Goal: Task Accomplishment & Management: Manage account settings

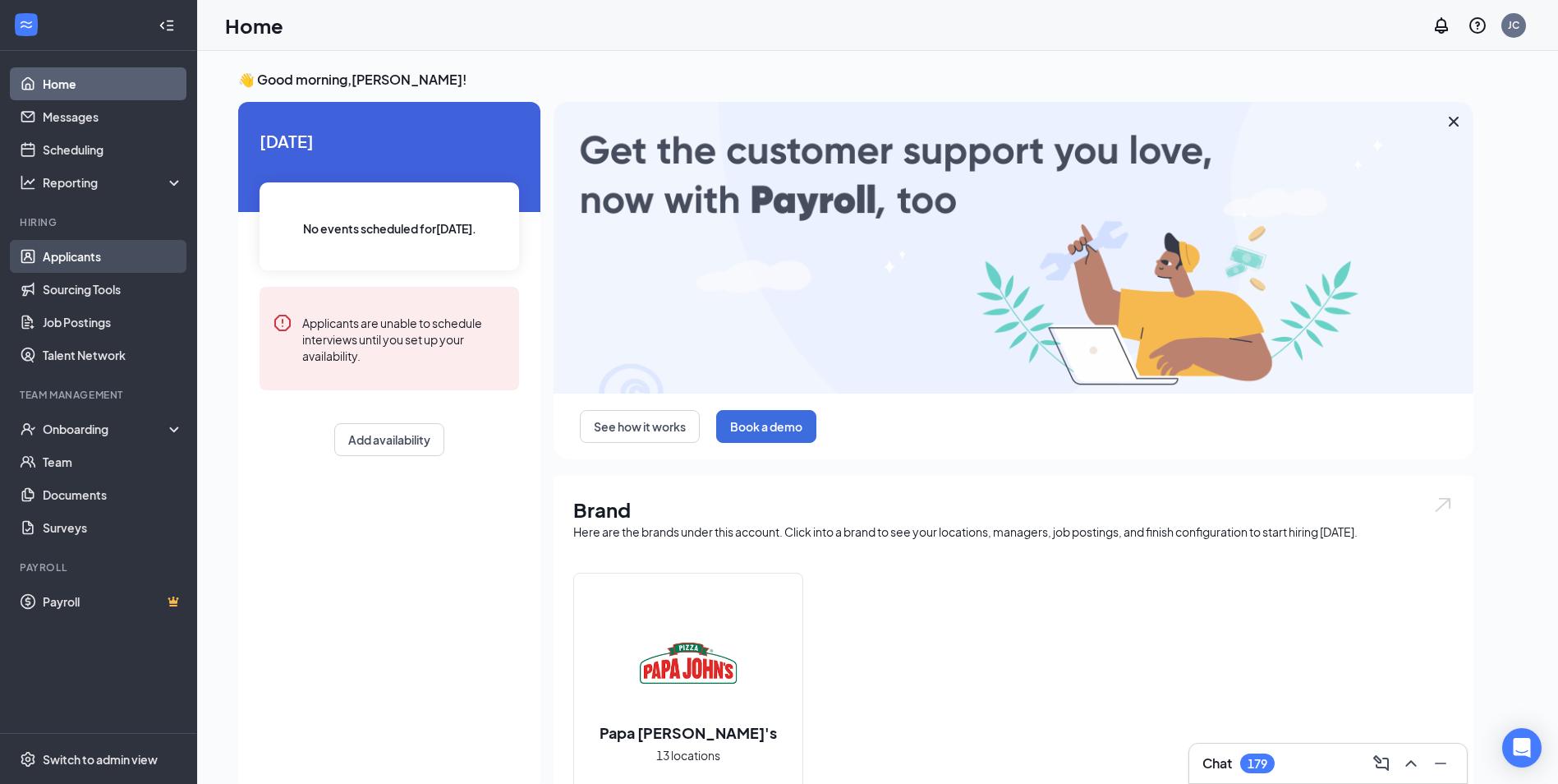
click at [126, 252] on link "Applicants" at bounding box center [113, 256] width 141 height 32
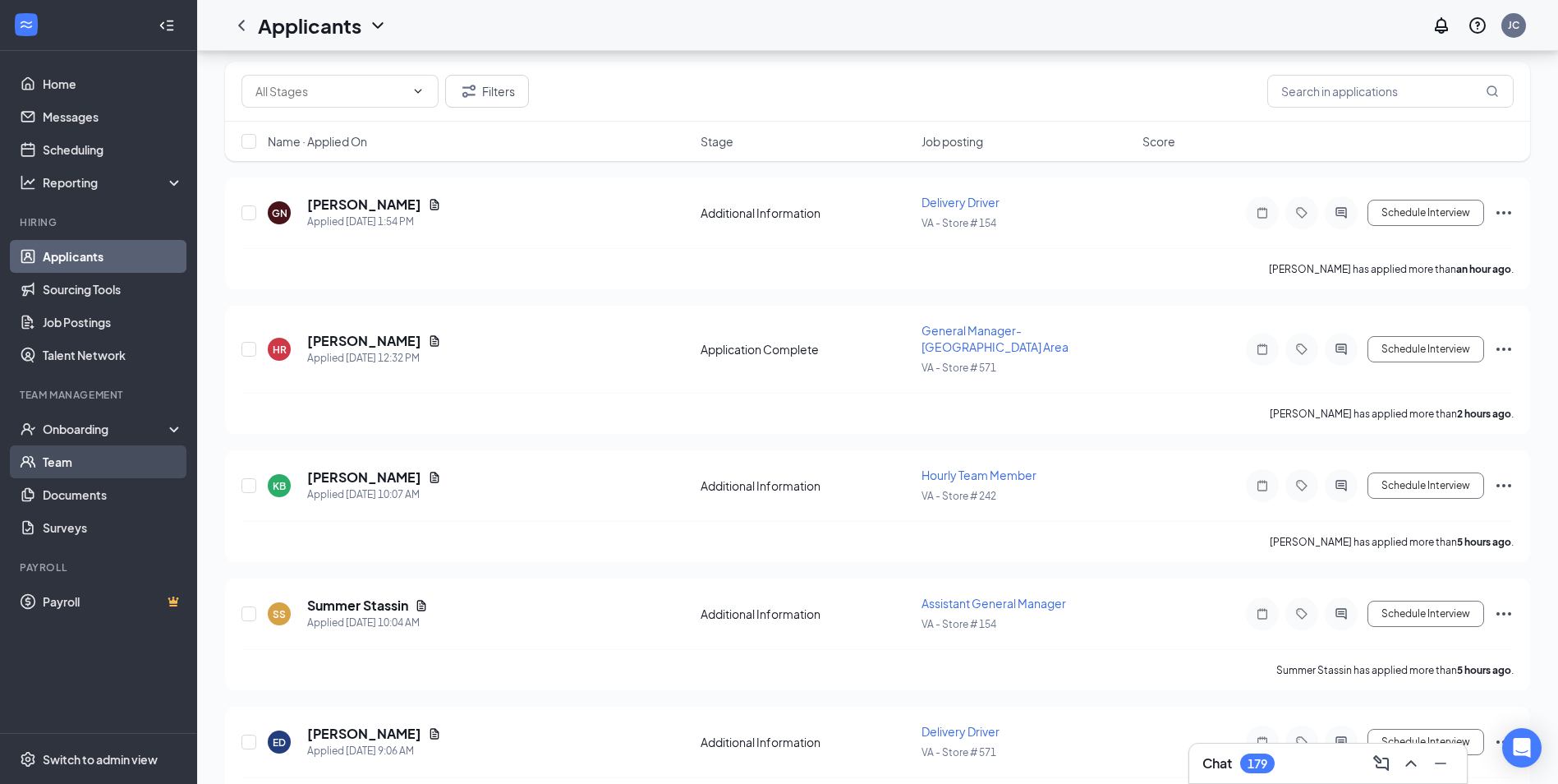
scroll to position [82, 0]
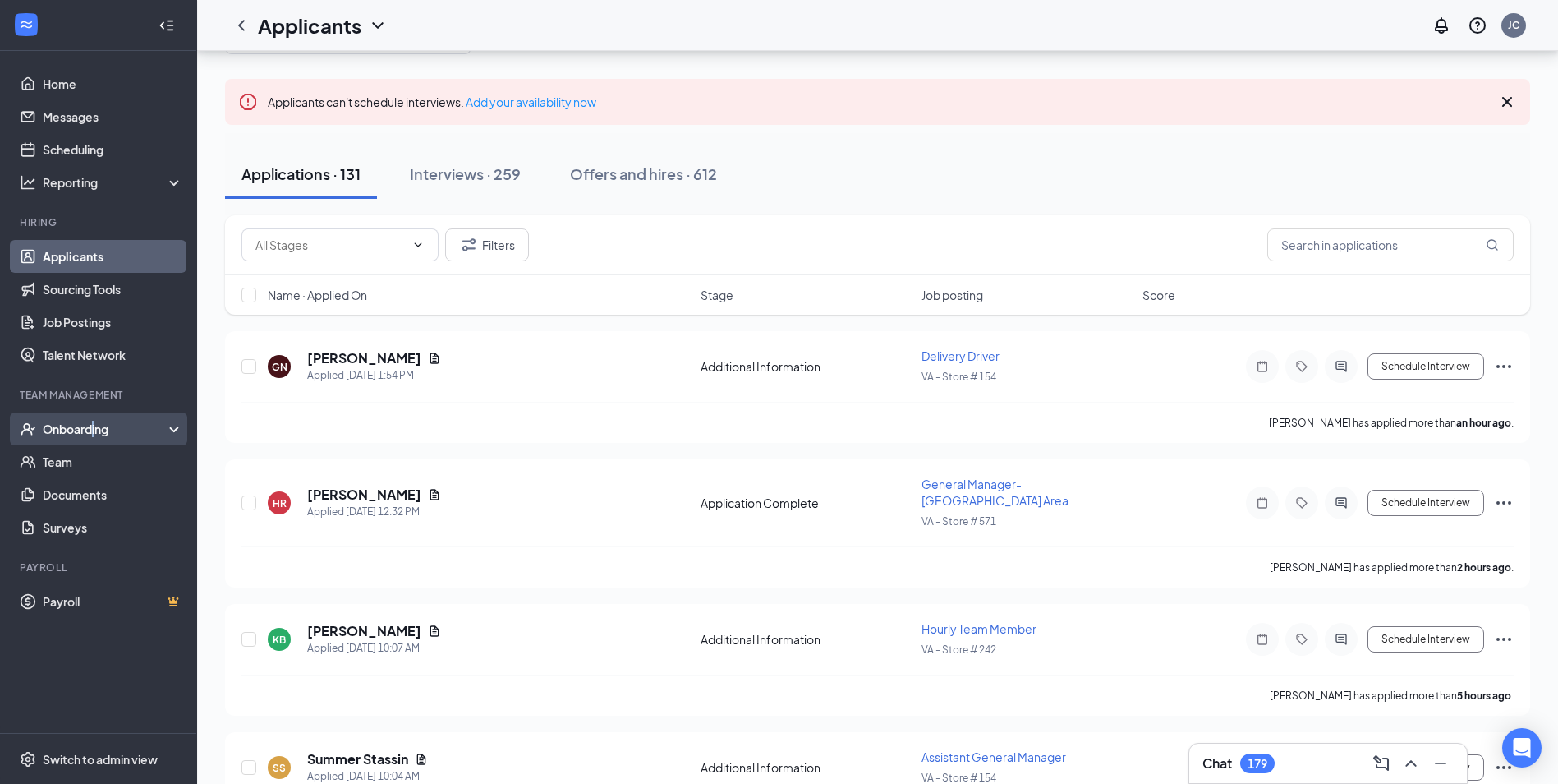
click at [95, 426] on div "Onboarding" at bounding box center [106, 429] width 126 height 17
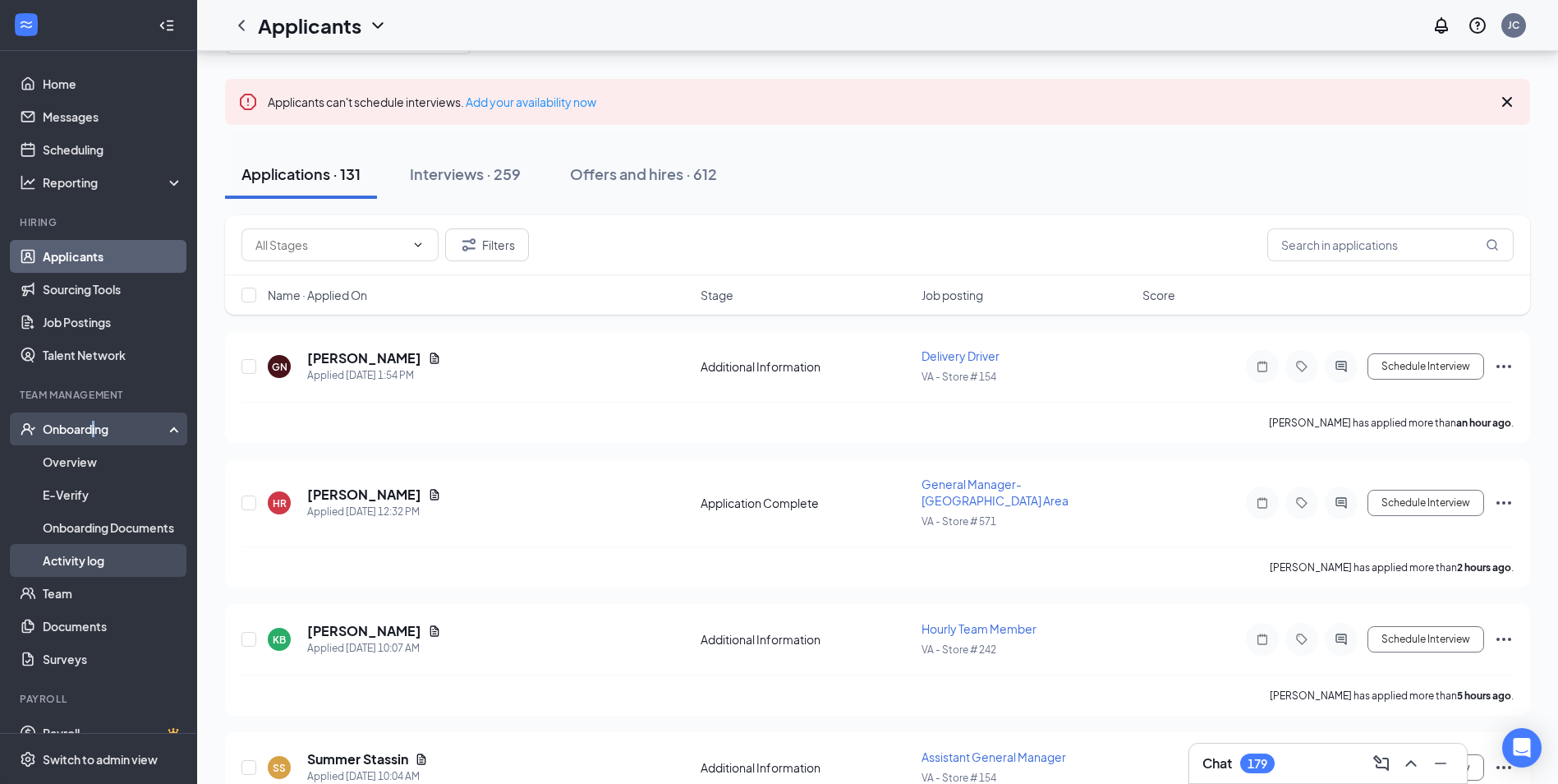
drag, startPoint x: 95, startPoint y: 427, endPoint x: 82, endPoint y: 552, distance: 125.7
click at [80, 562] on link "Activity log" at bounding box center [113, 560] width 141 height 32
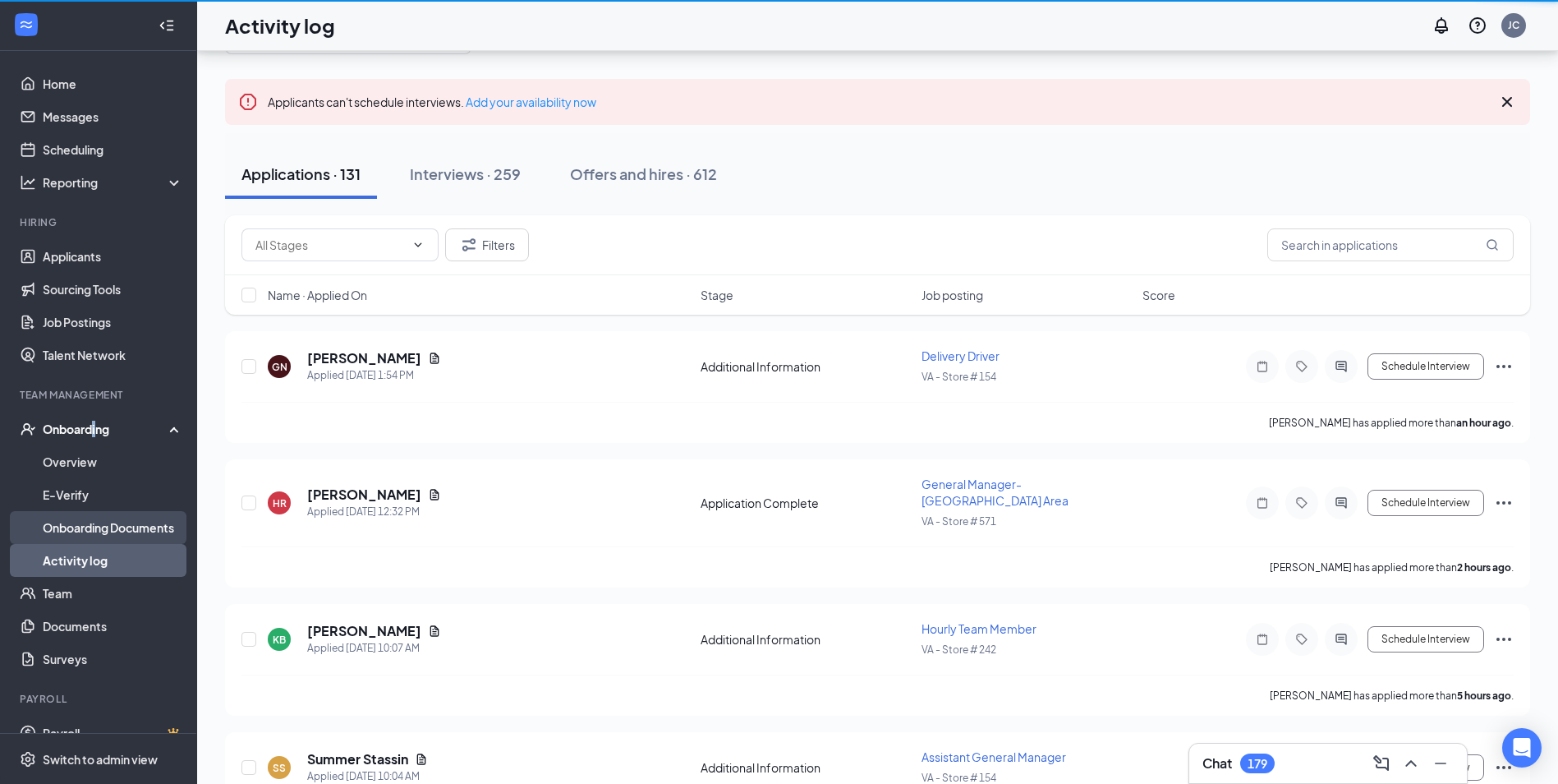
scroll to position [74, 0]
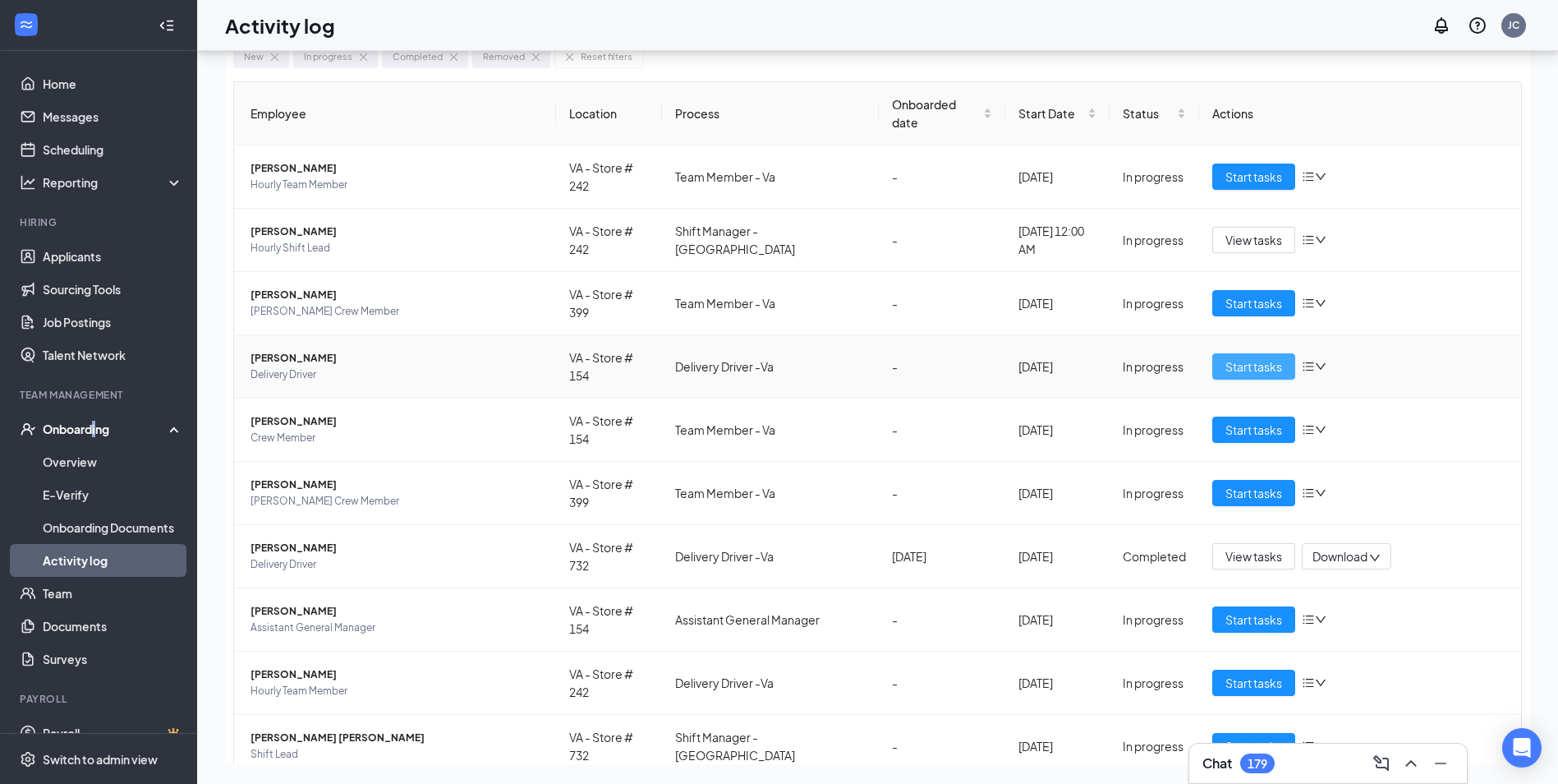
click at [1232, 353] on button "Start tasks" at bounding box center [1254, 366] width 83 height 26
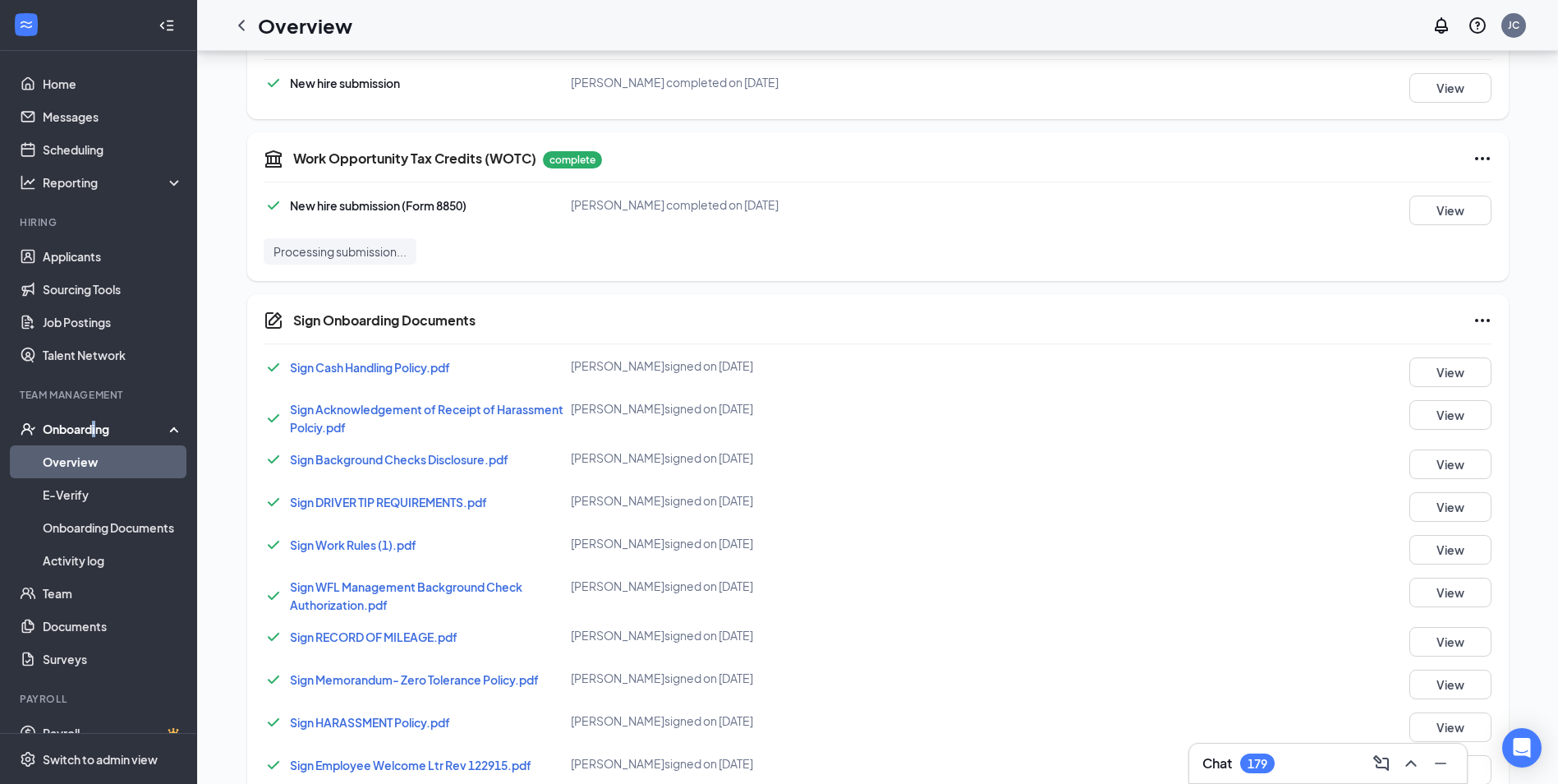
scroll to position [1204, 0]
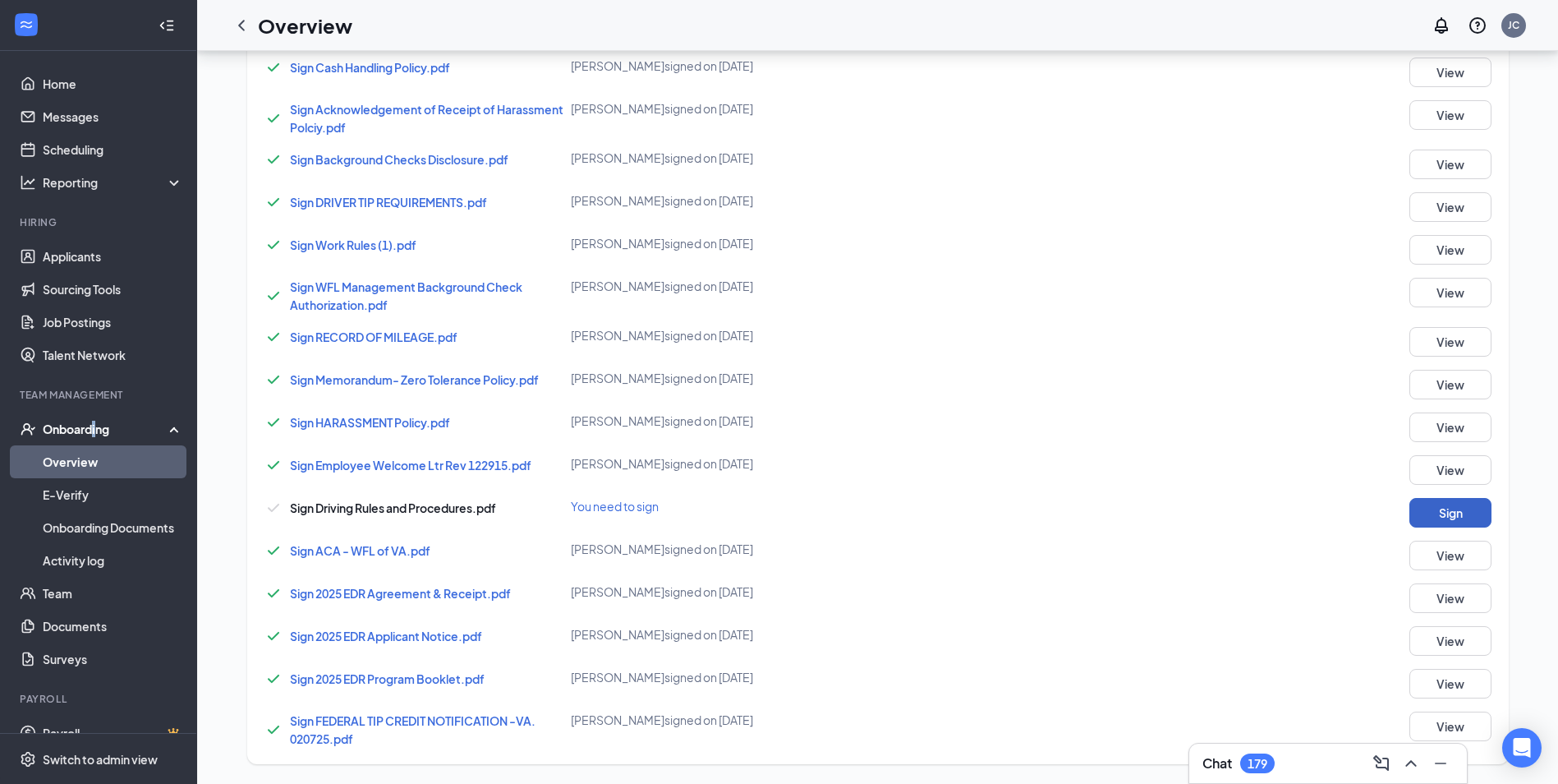
click at [1454, 516] on button "Sign" at bounding box center [1450, 512] width 82 height 30
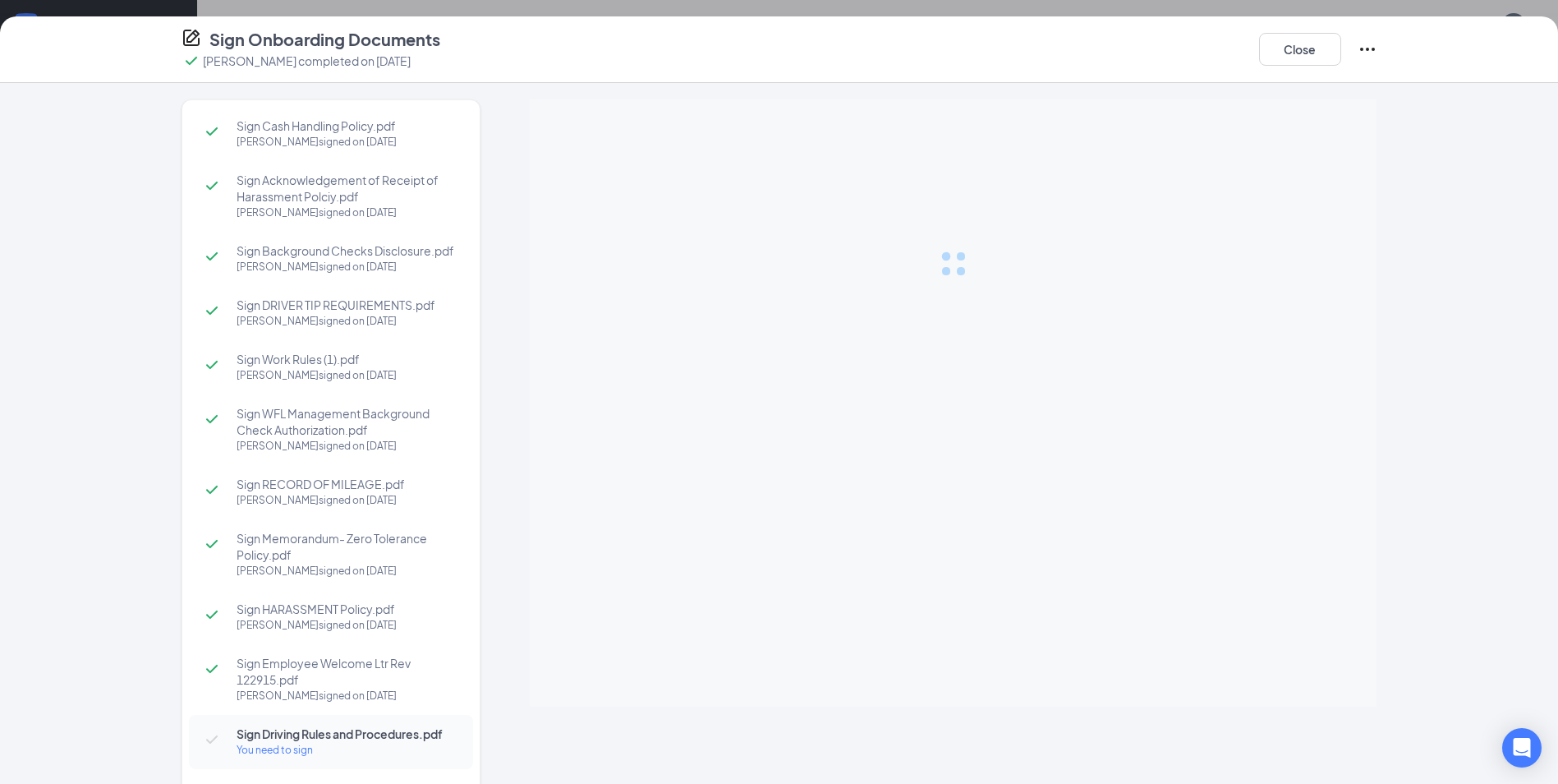
scroll to position [329, 0]
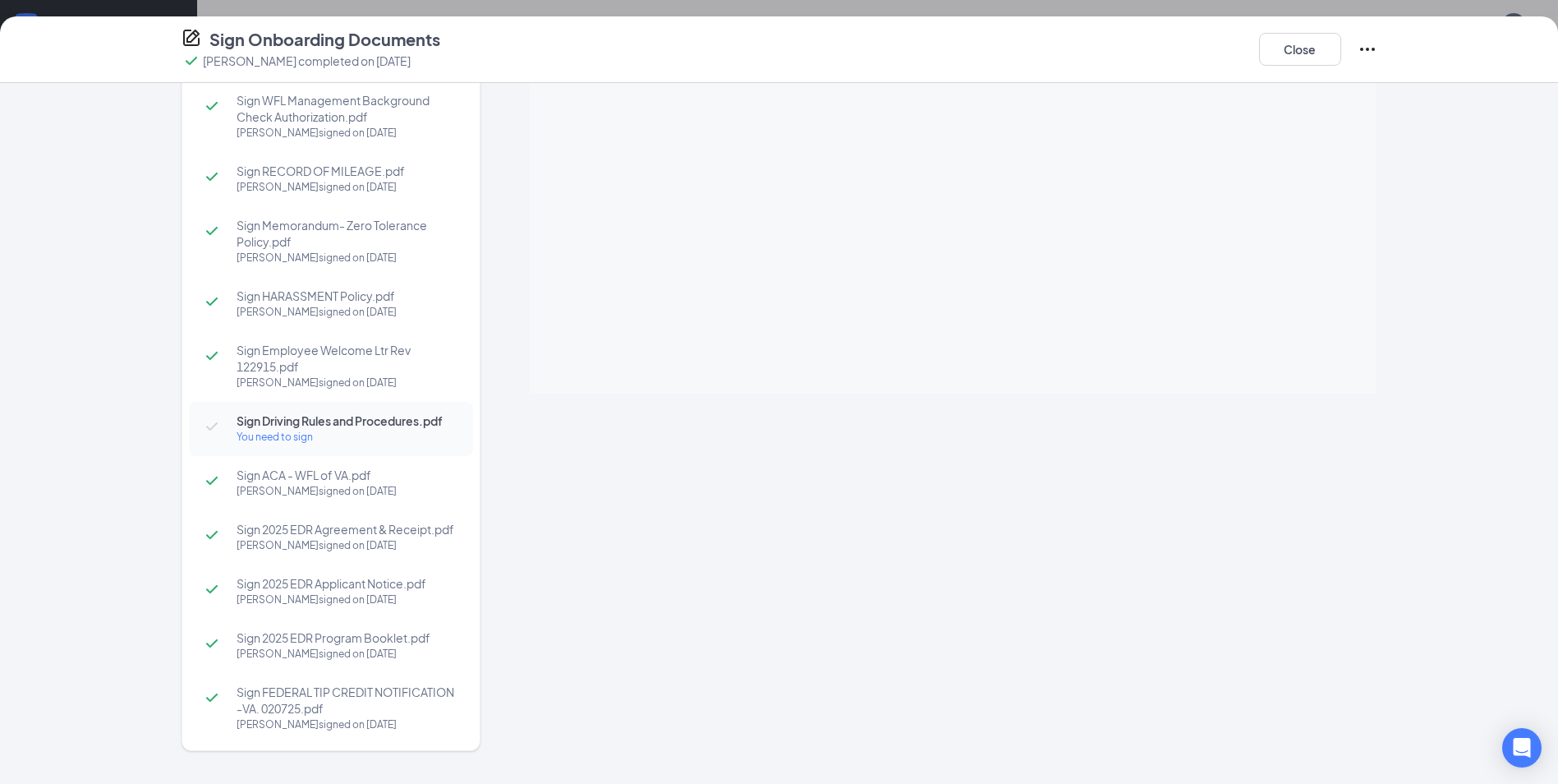
click at [285, 429] on div "You need to sign" at bounding box center [347, 437] width 221 height 17
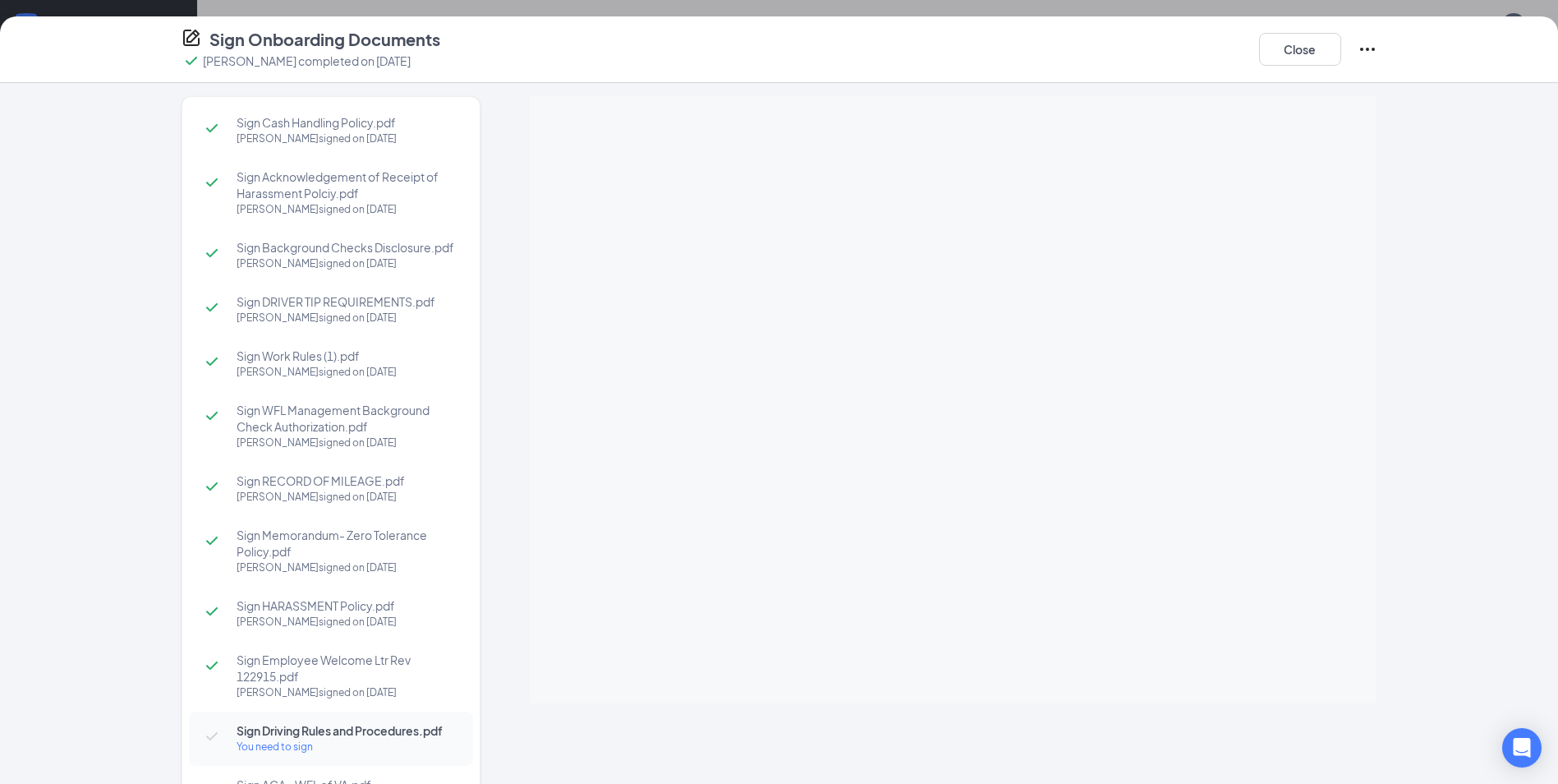
scroll to position [1, 0]
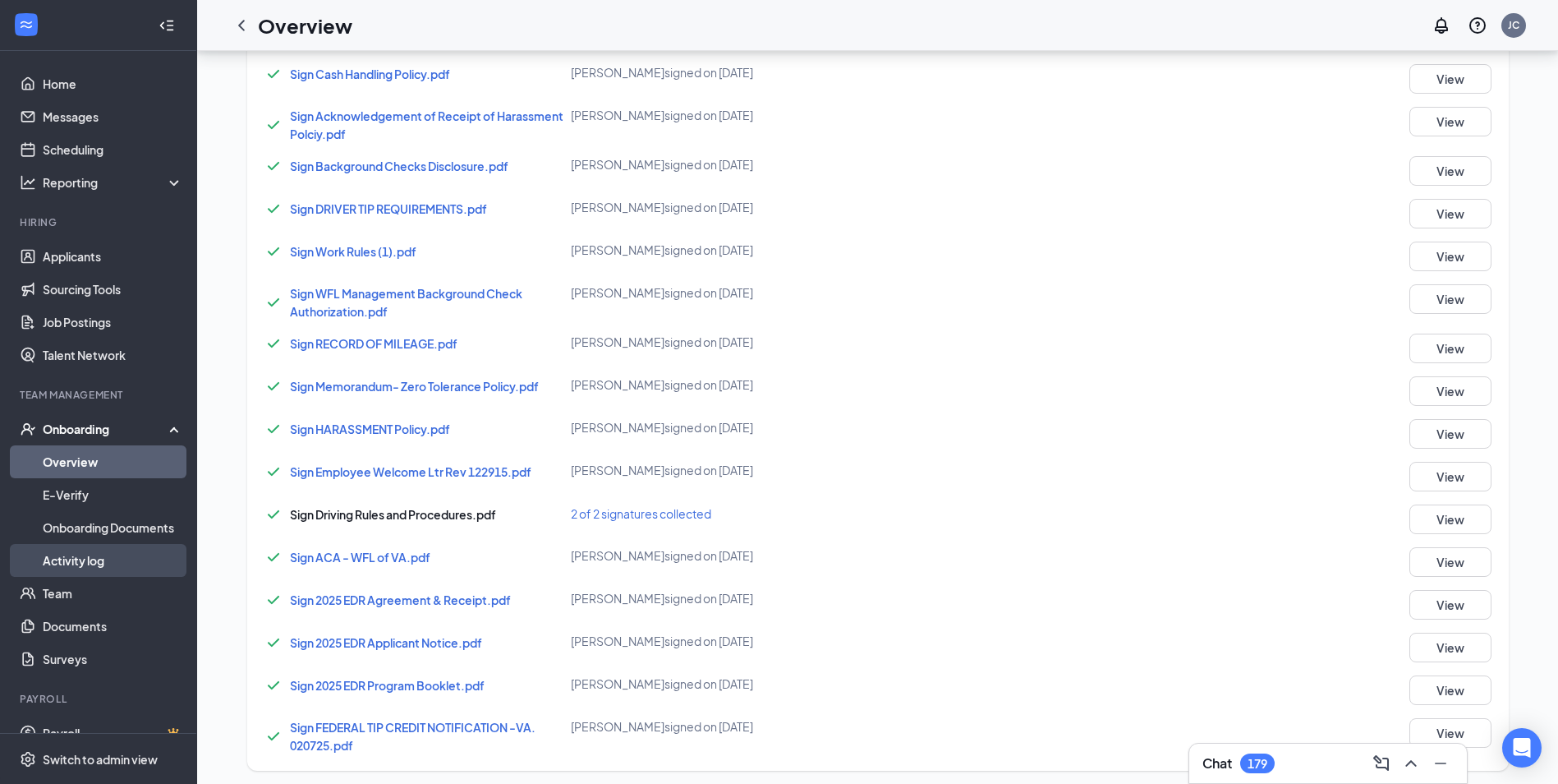
click at [96, 560] on link "Activity log" at bounding box center [113, 560] width 141 height 32
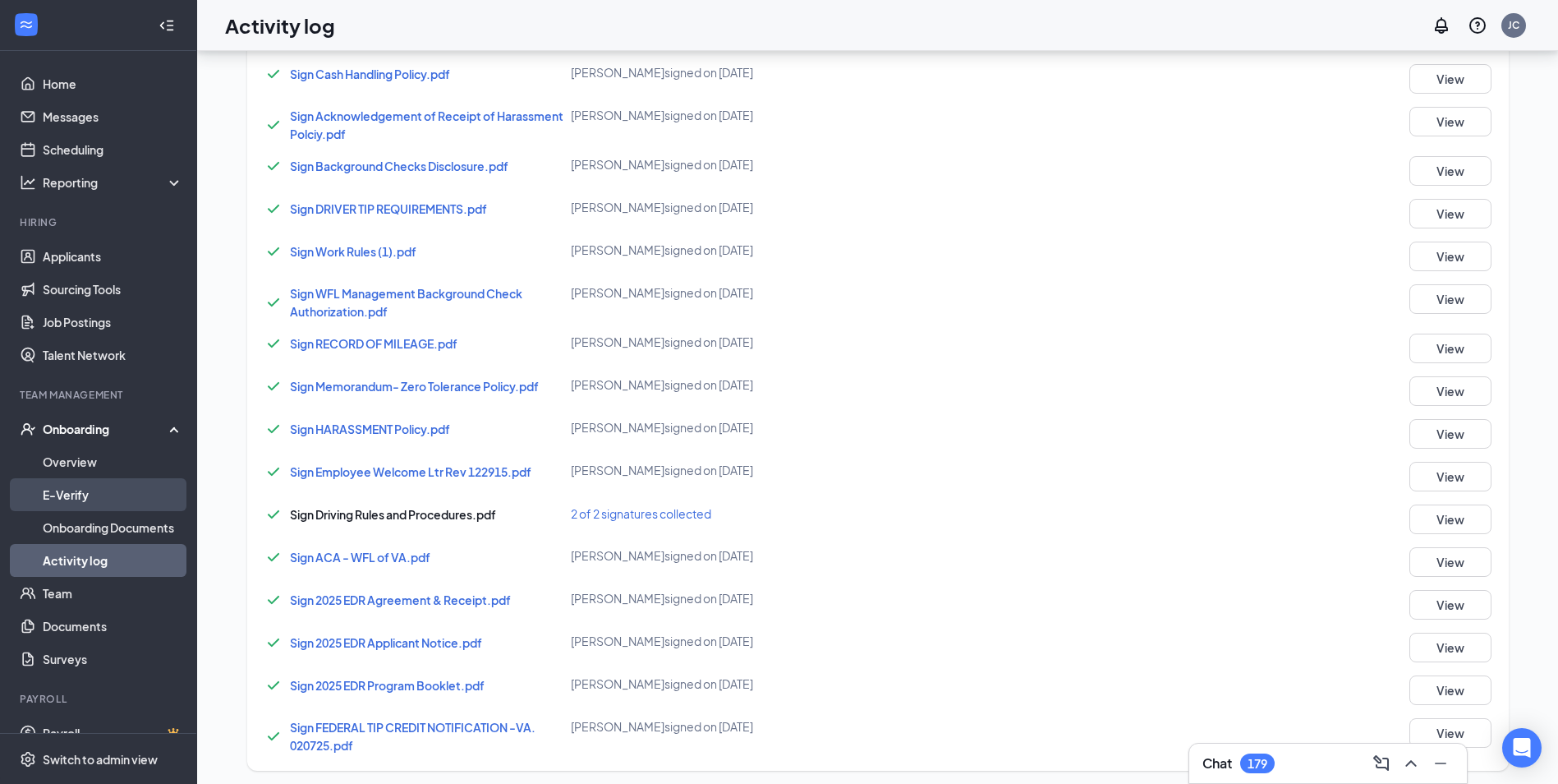
scroll to position [74, 0]
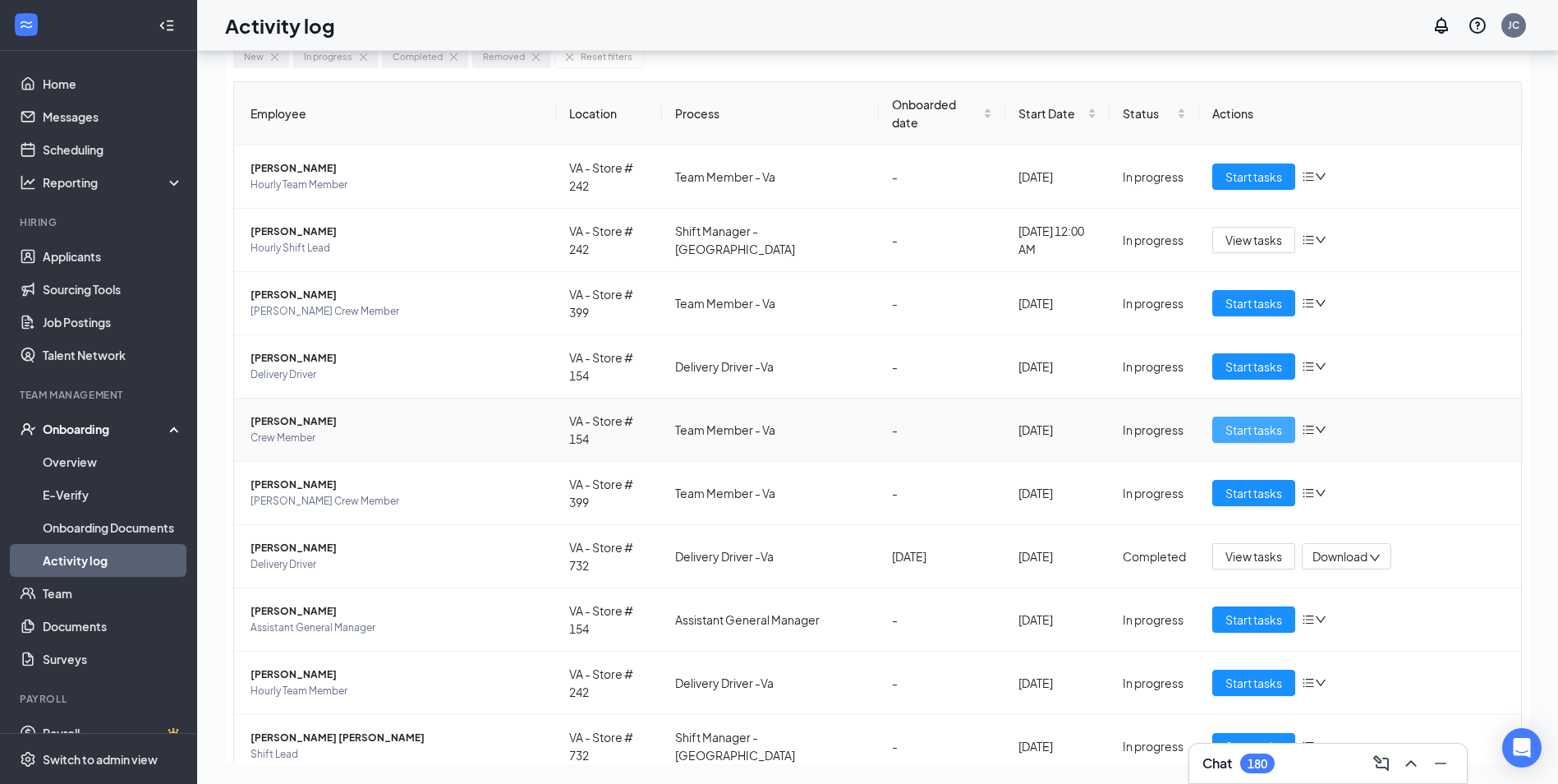
click at [1268, 421] on span "Start tasks" at bounding box center [1253, 429] width 57 height 18
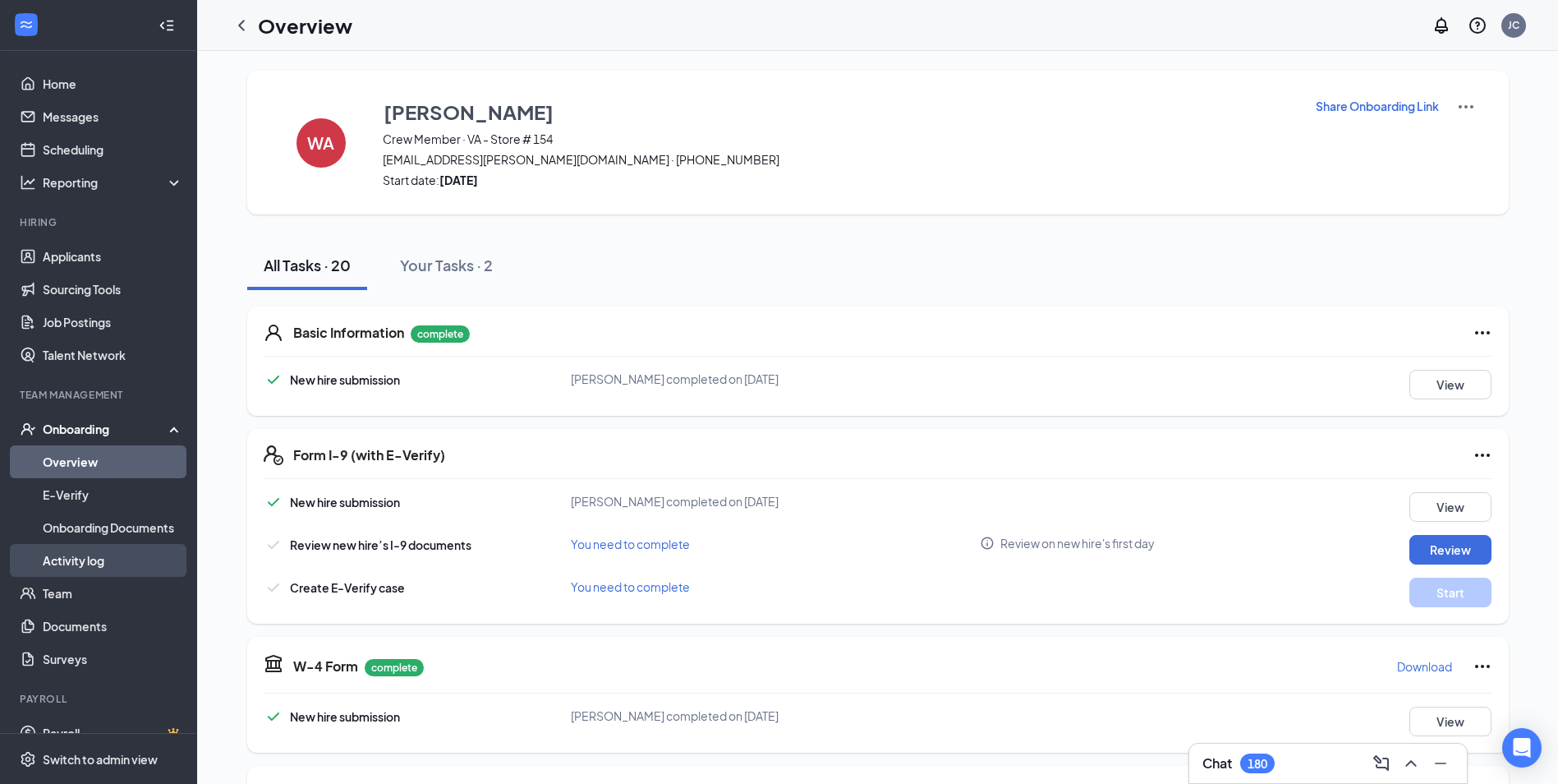
click at [103, 550] on link "Activity log" at bounding box center [113, 560] width 141 height 32
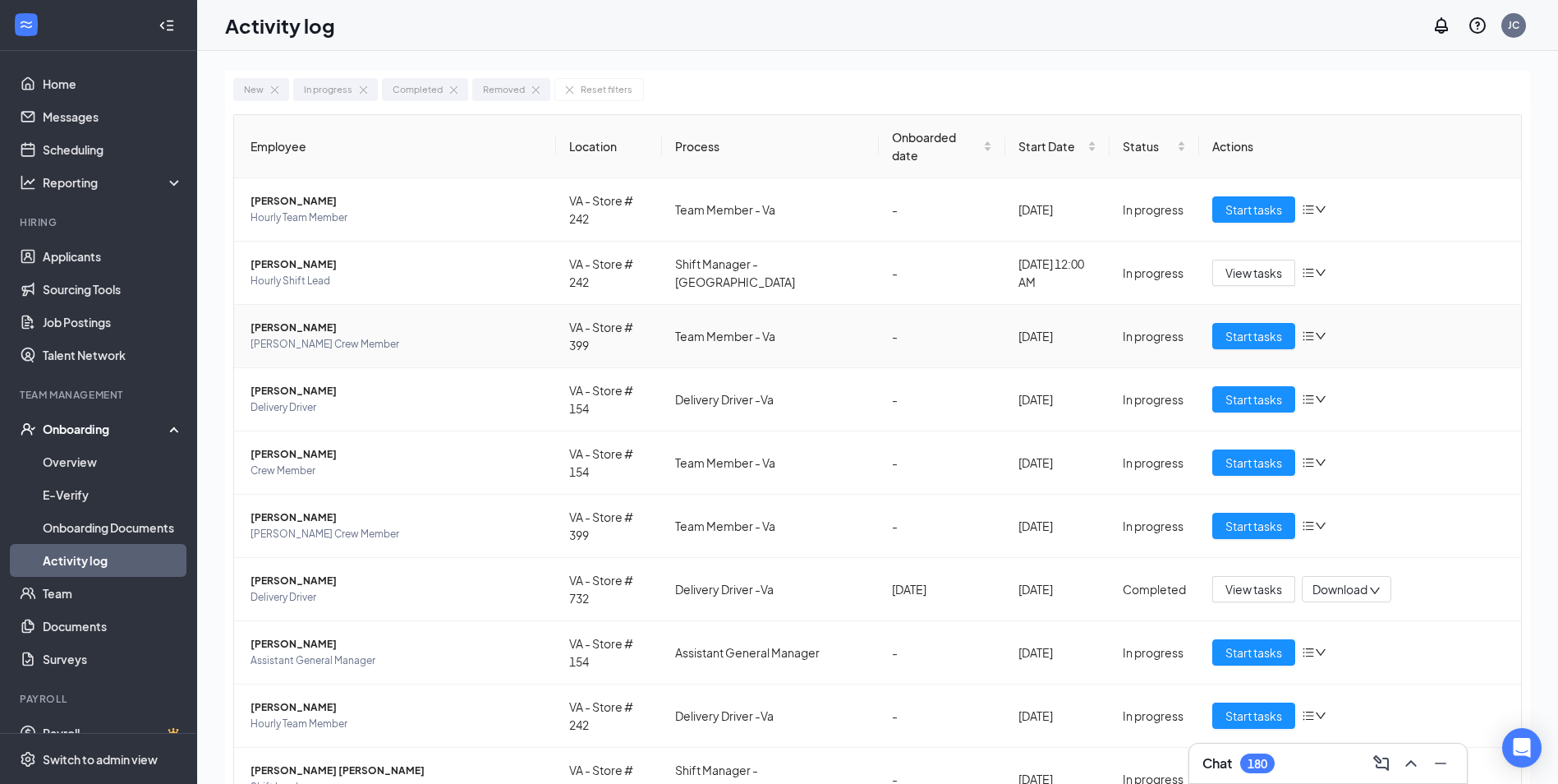
scroll to position [61, 0]
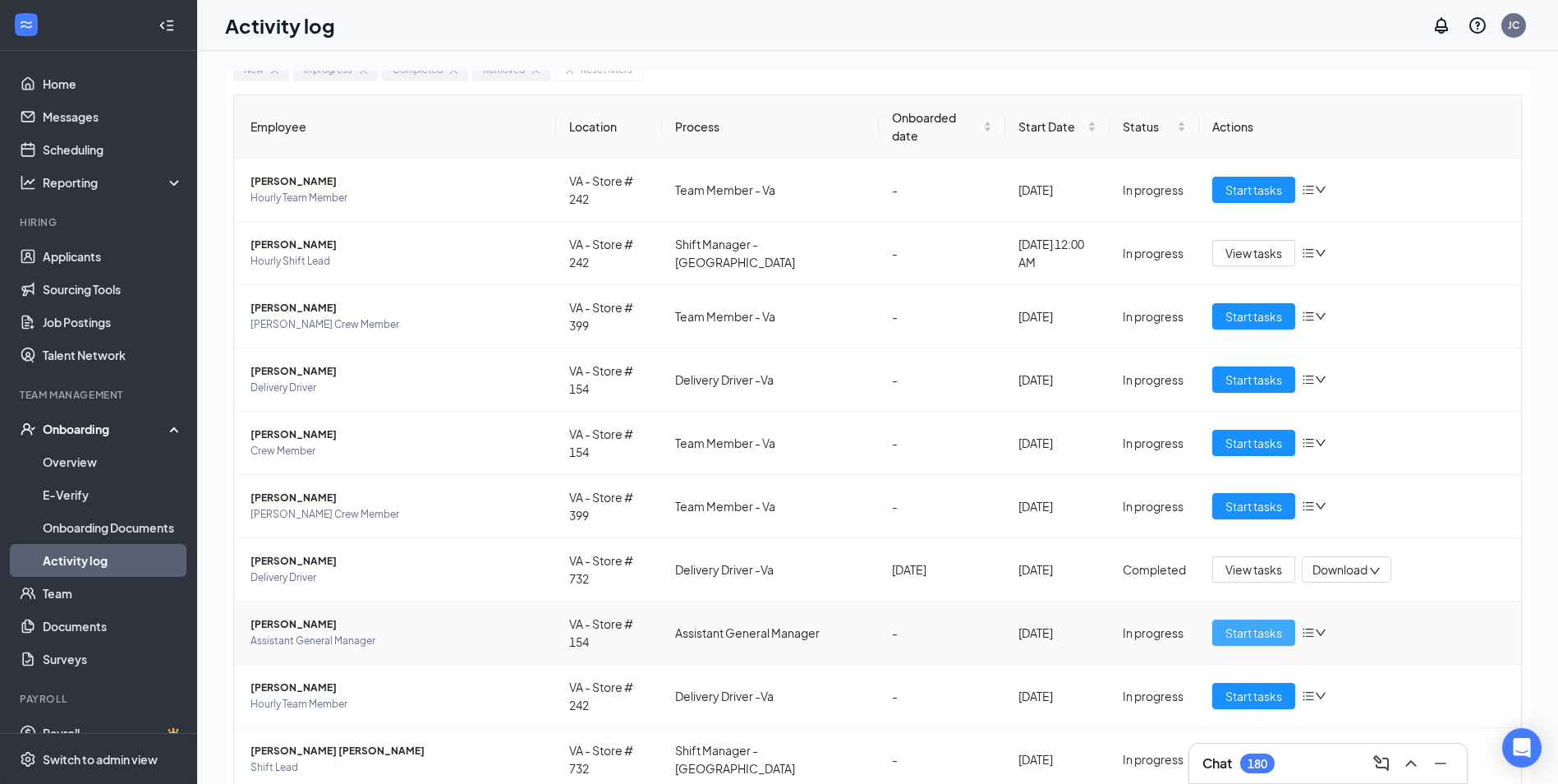
click at [1232, 624] on span "Start tasks" at bounding box center [1253, 632] width 57 height 18
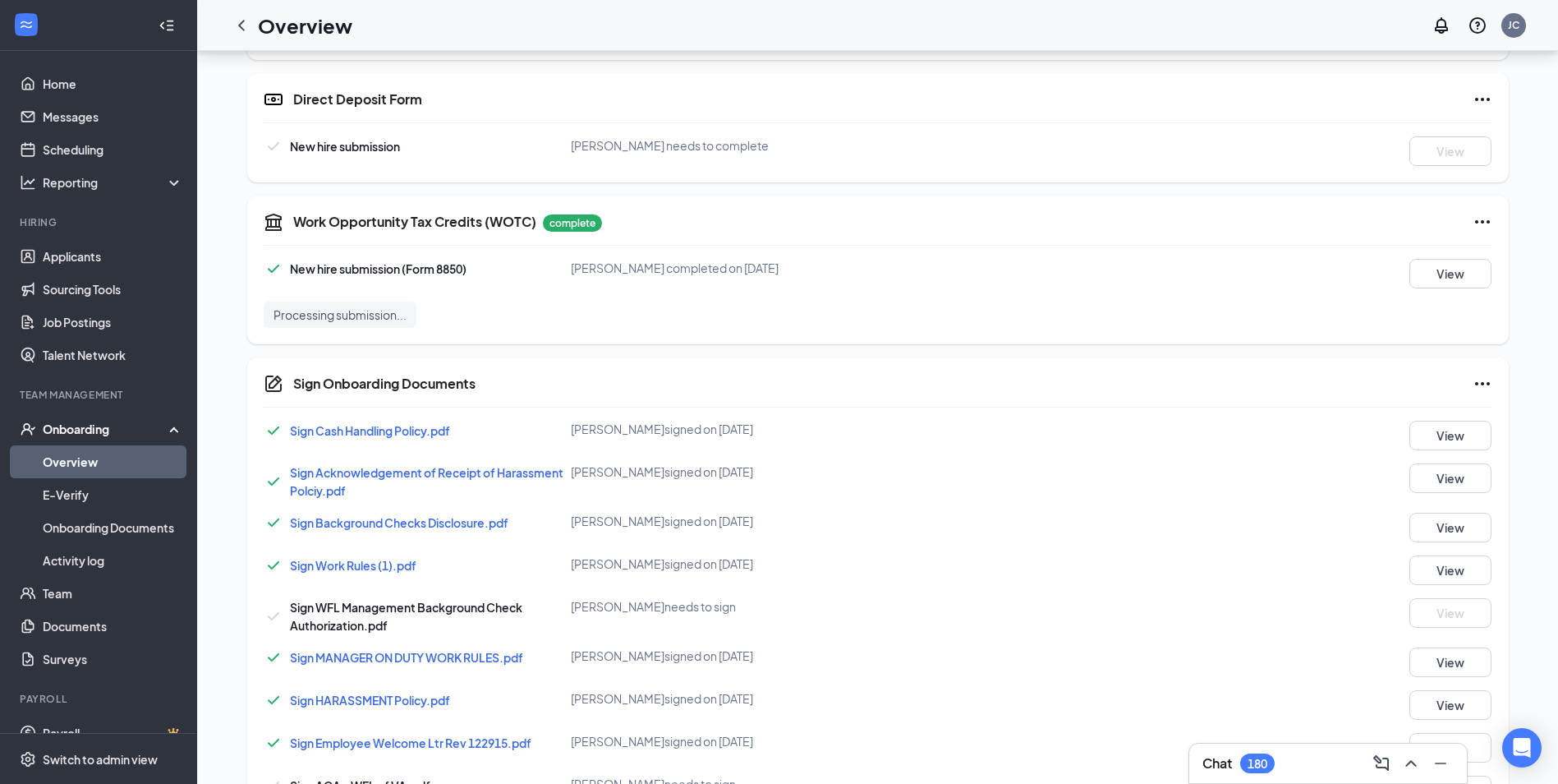
scroll to position [1007, 0]
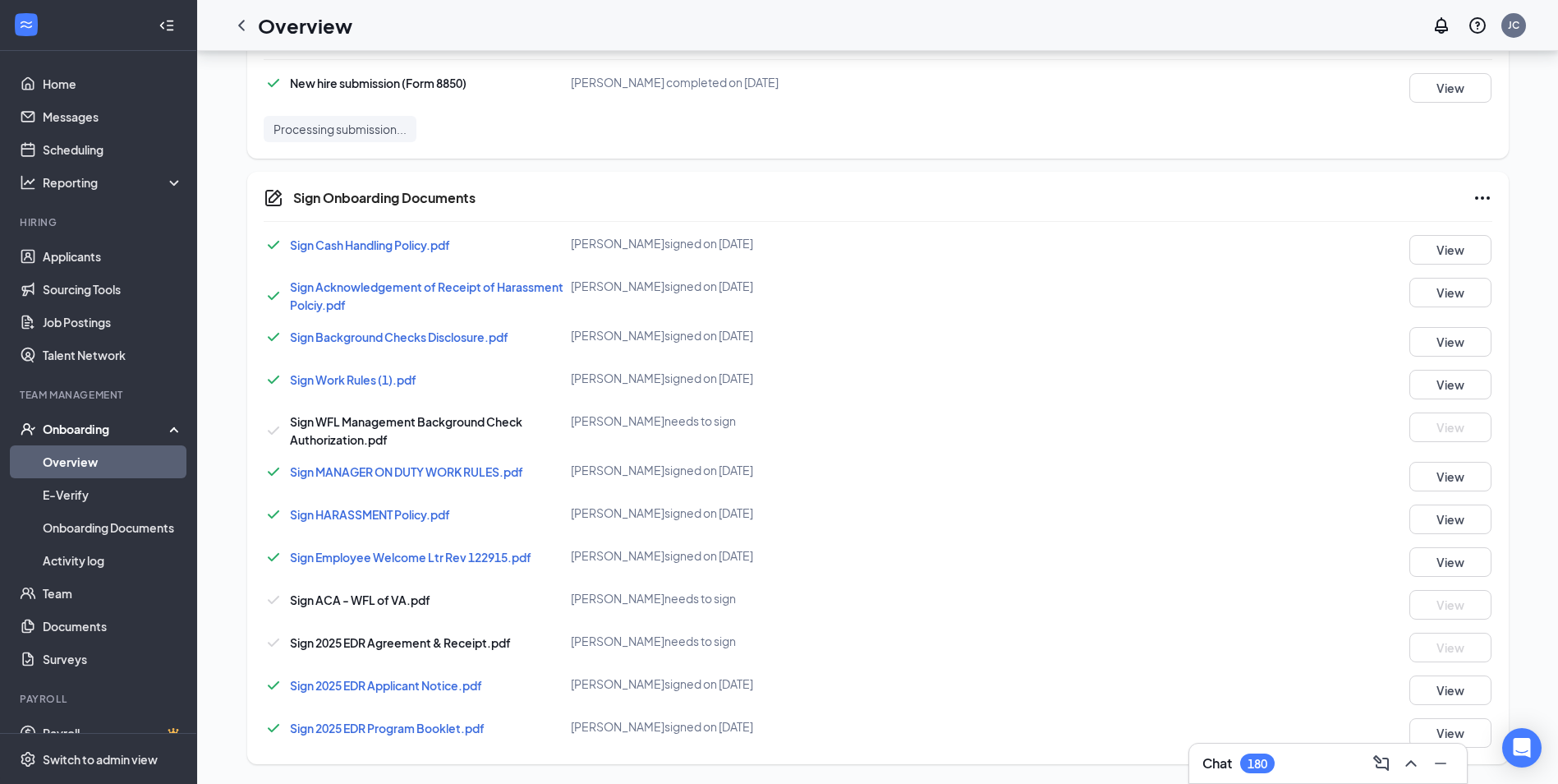
click at [1278, 759] on div "Chat 180" at bounding box center [1328, 763] width 251 height 26
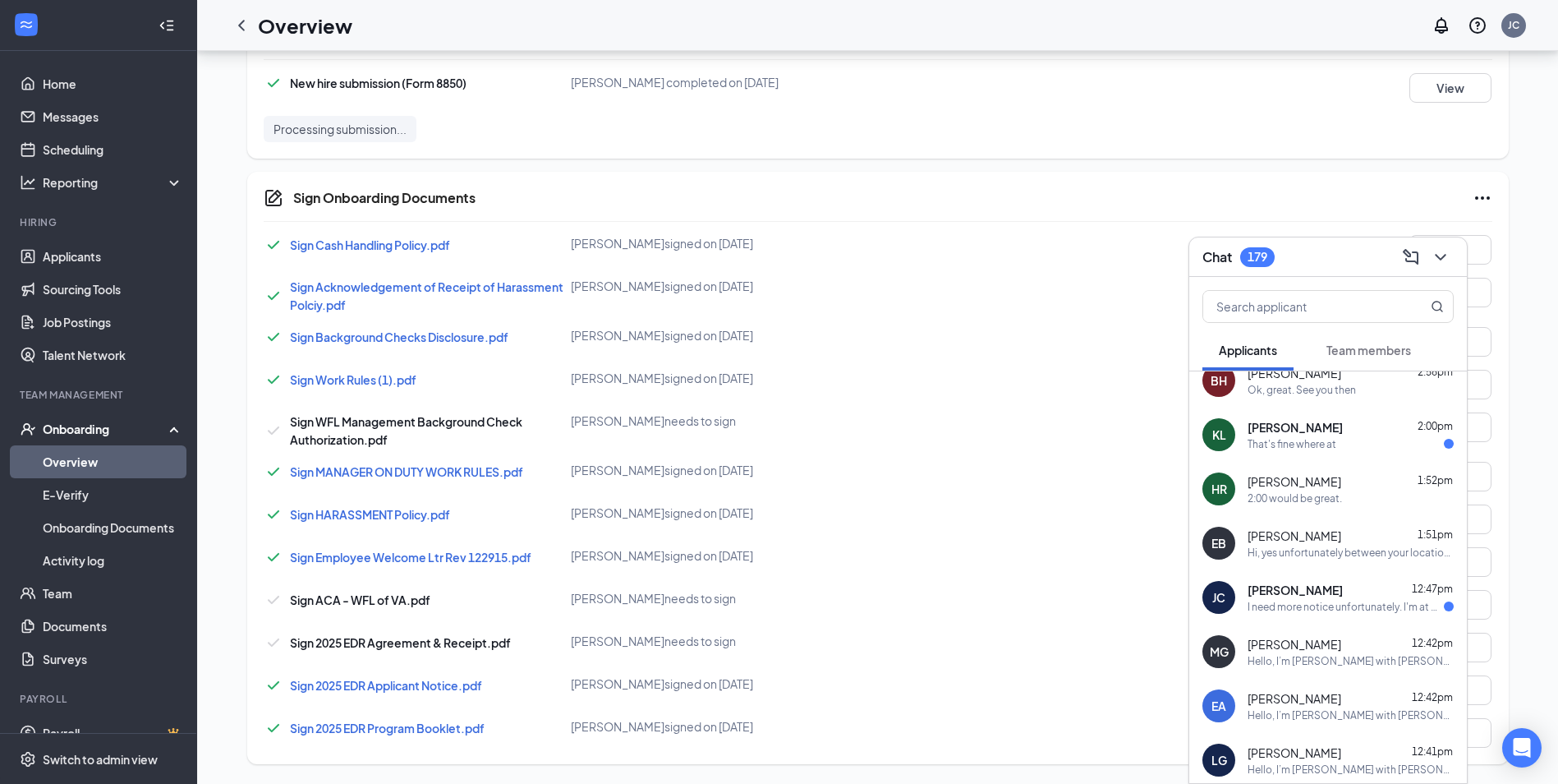
scroll to position [0, 0]
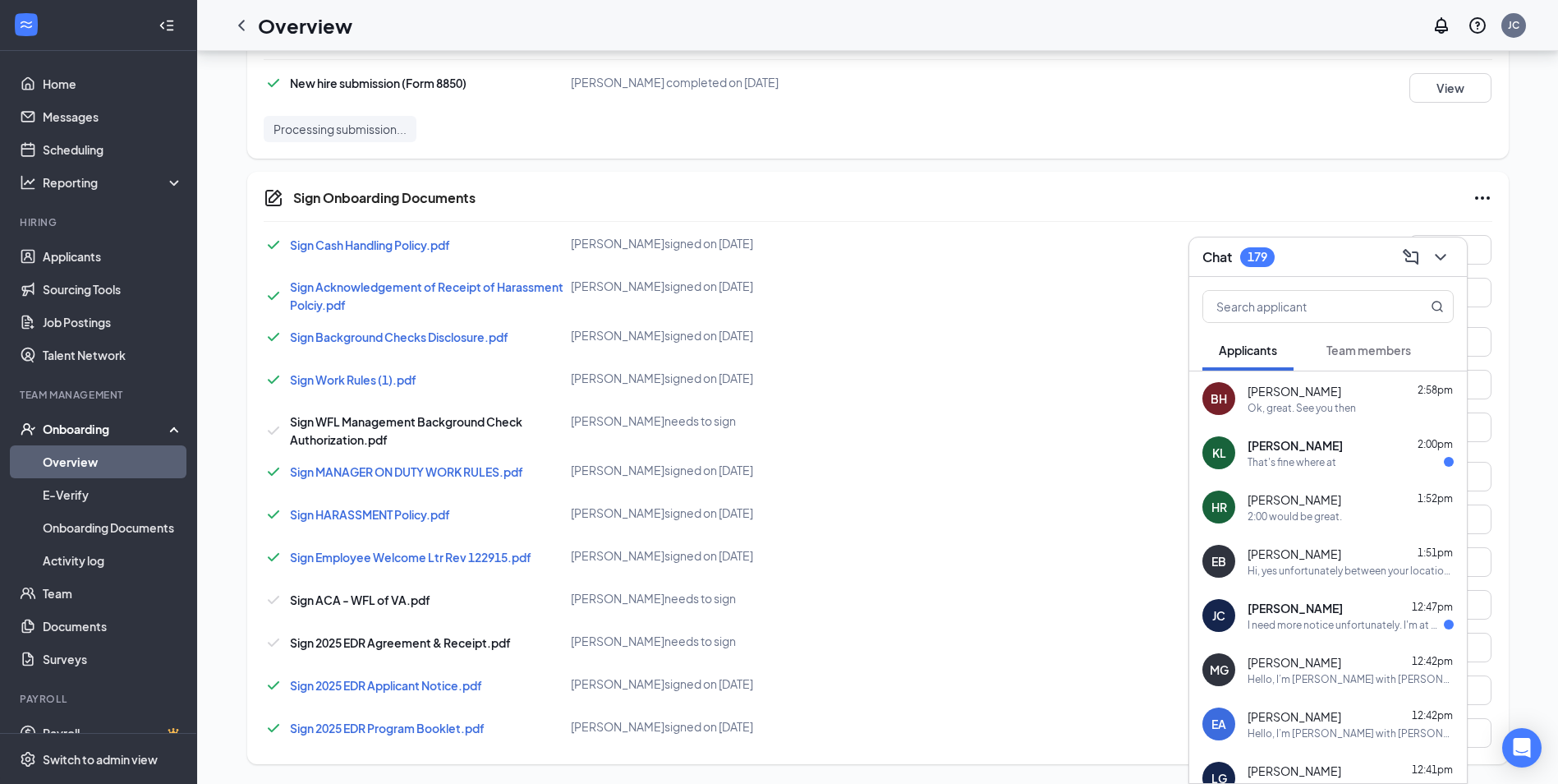
click at [1388, 344] on span "Team members" at bounding box center [1368, 350] width 84 height 15
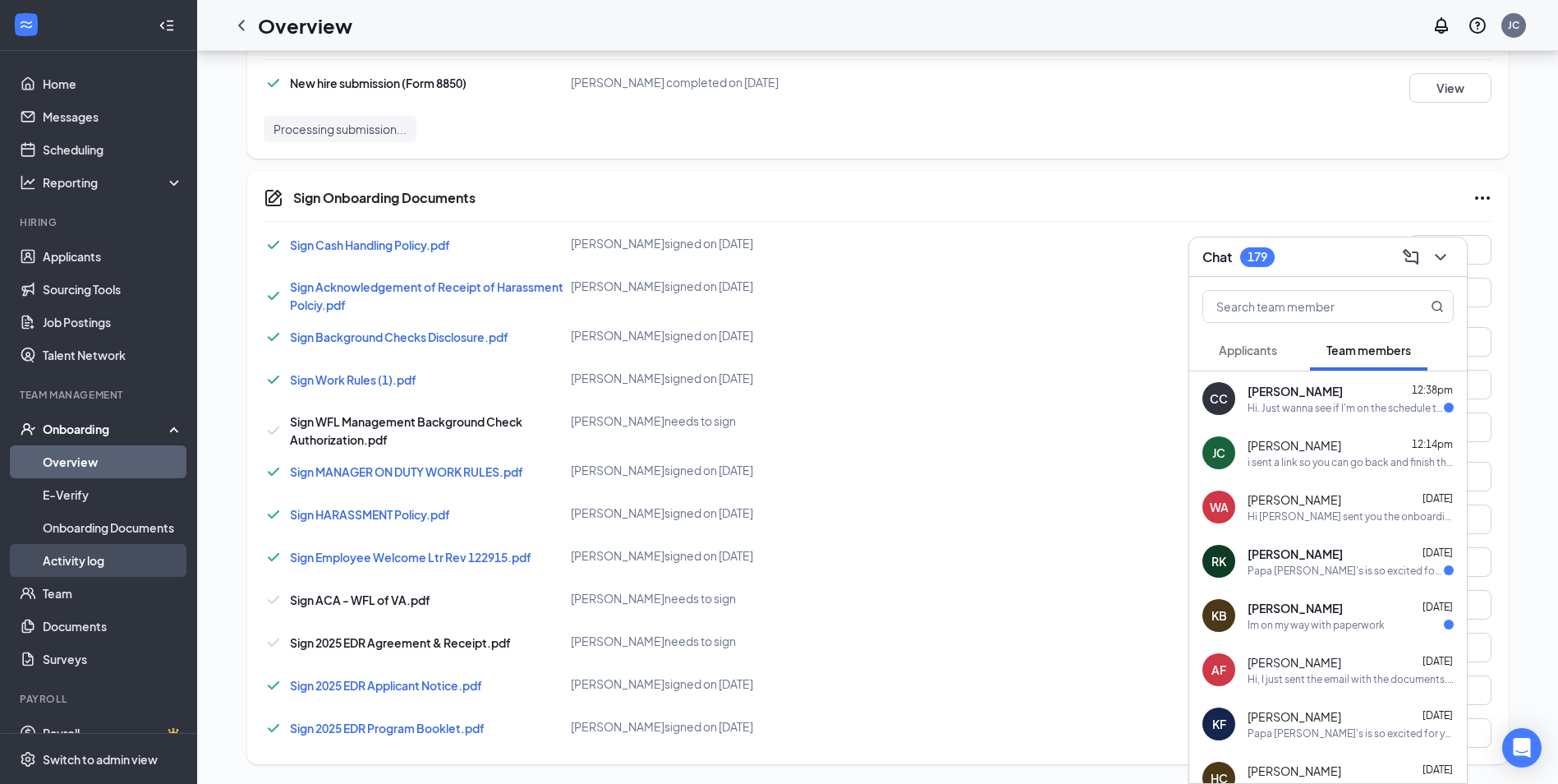
click at [108, 566] on link "Activity log" at bounding box center [113, 560] width 141 height 32
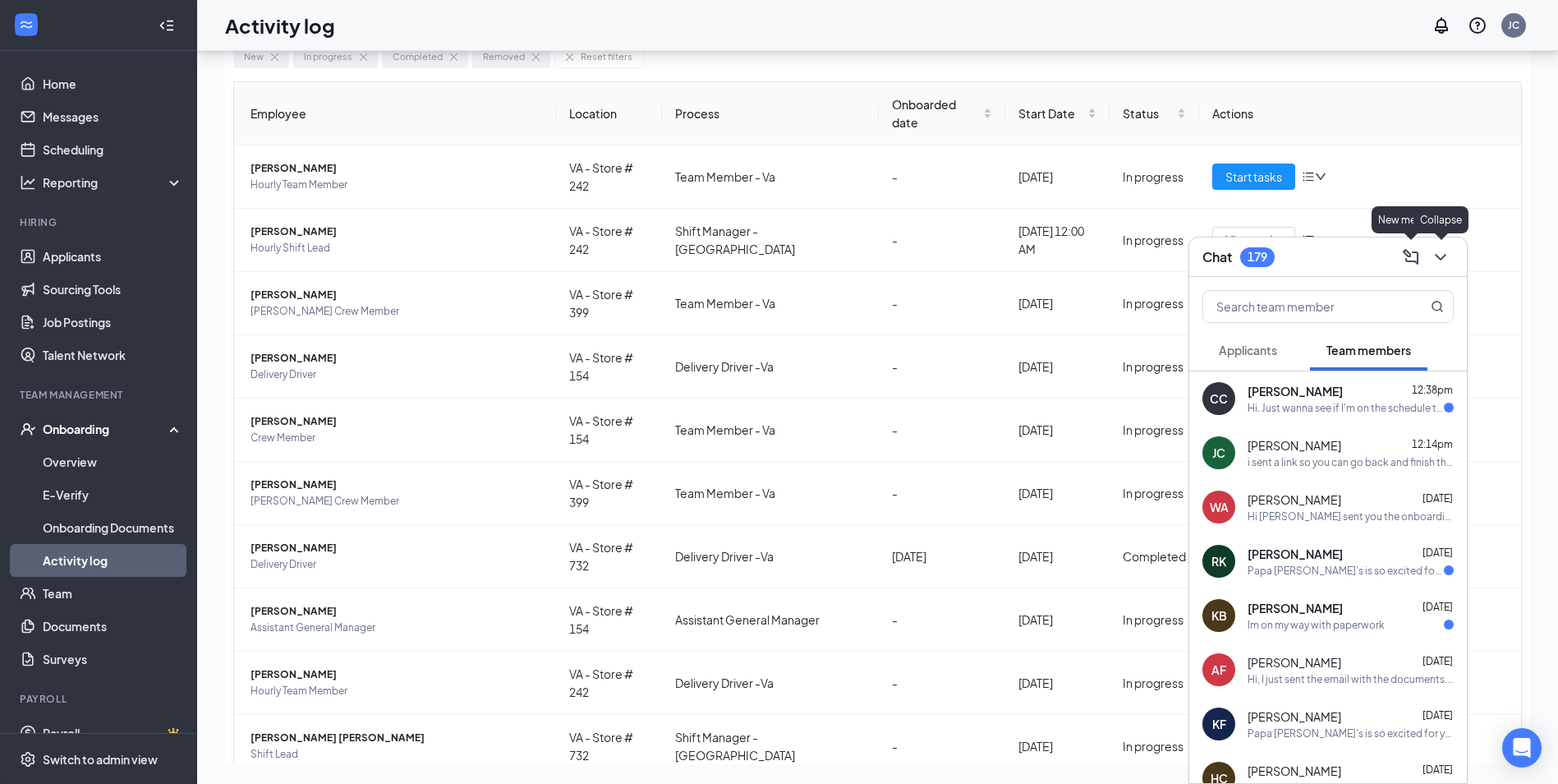
click at [1437, 255] on icon "ChevronDown" at bounding box center [1440, 257] width 11 height 6
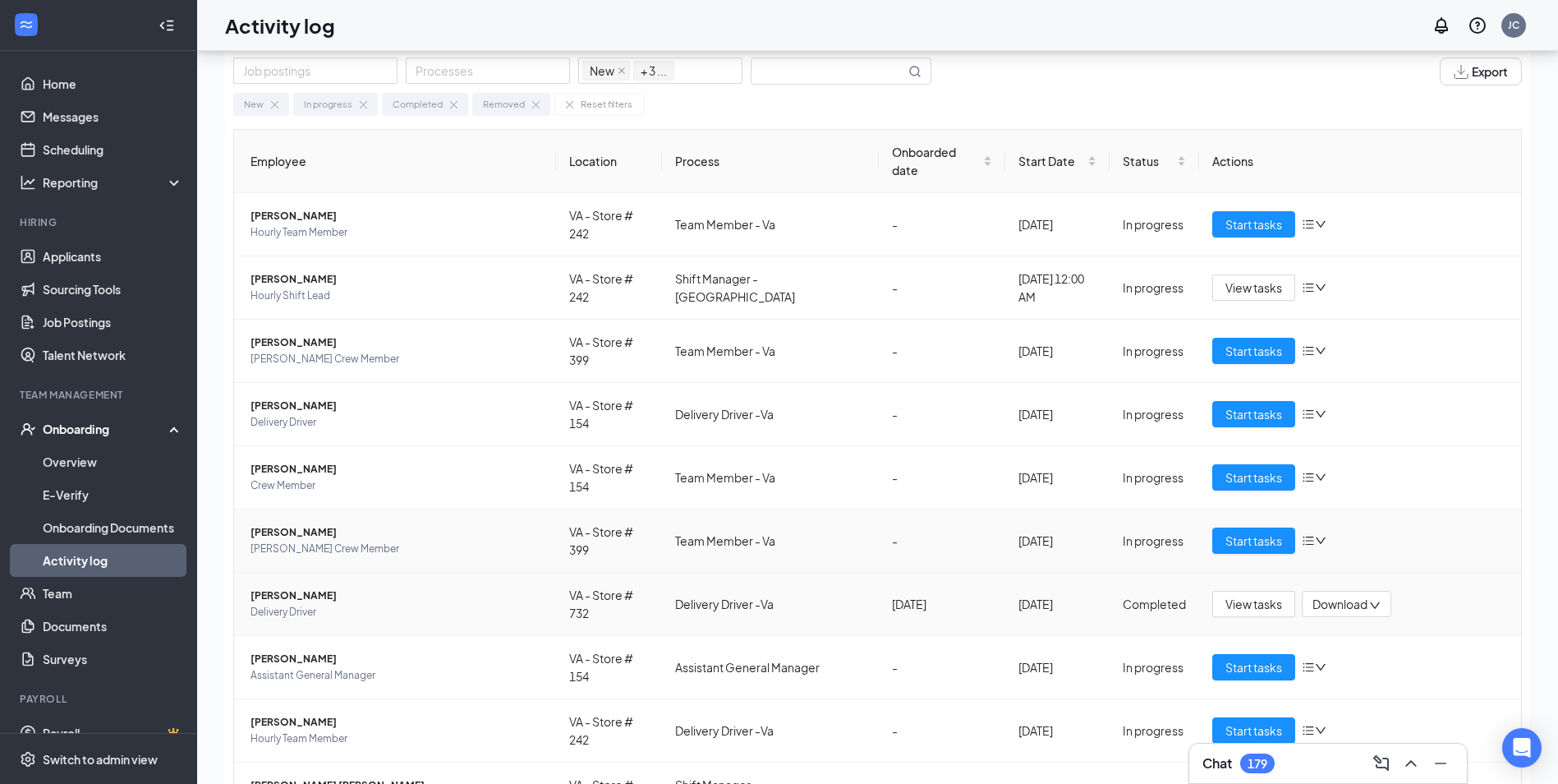
scroll to position [0, 0]
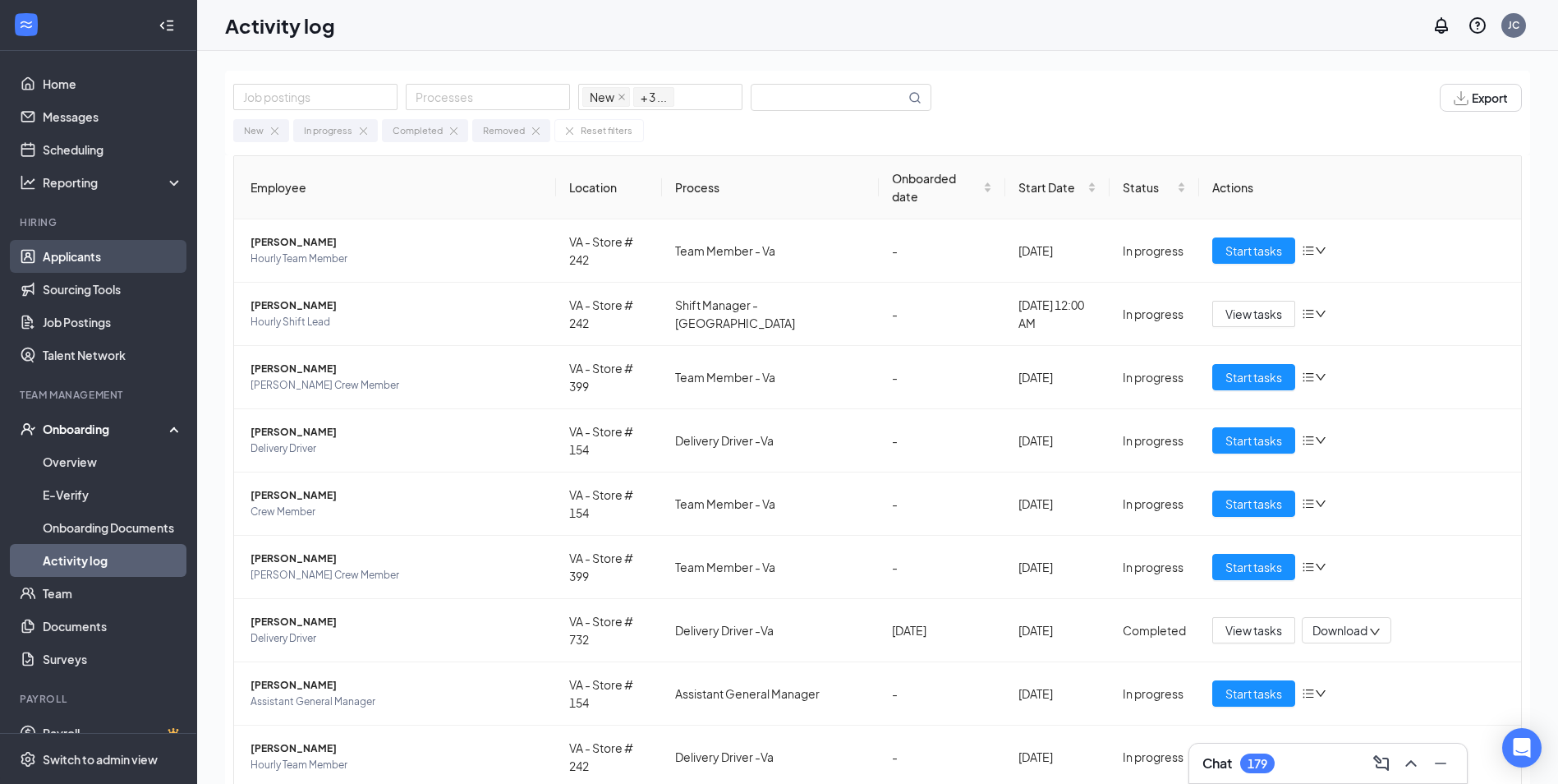
click at [59, 255] on link "Applicants" at bounding box center [113, 256] width 141 height 32
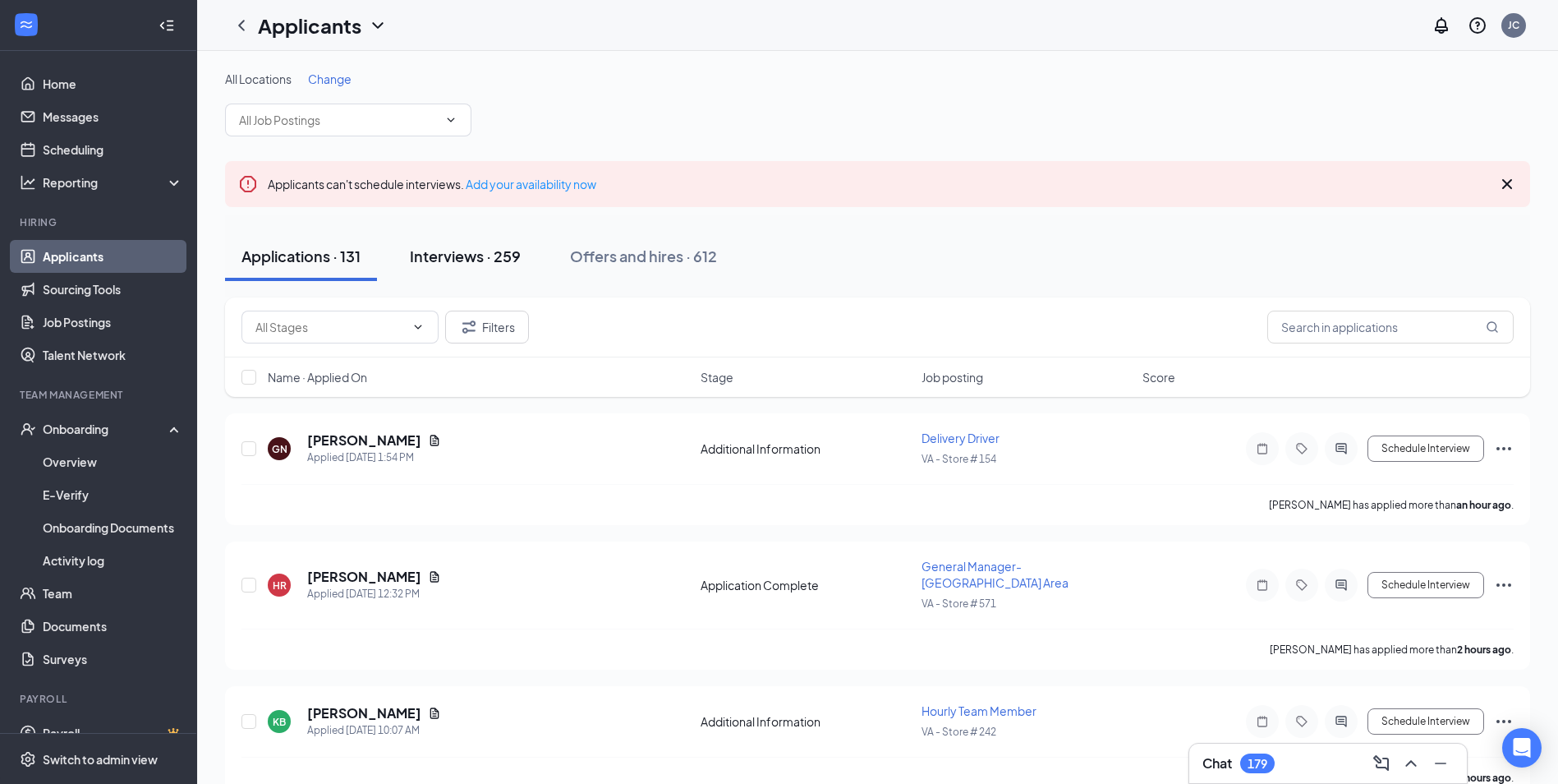
click at [470, 271] on button "Interviews · 259" at bounding box center [465, 256] width 144 height 49
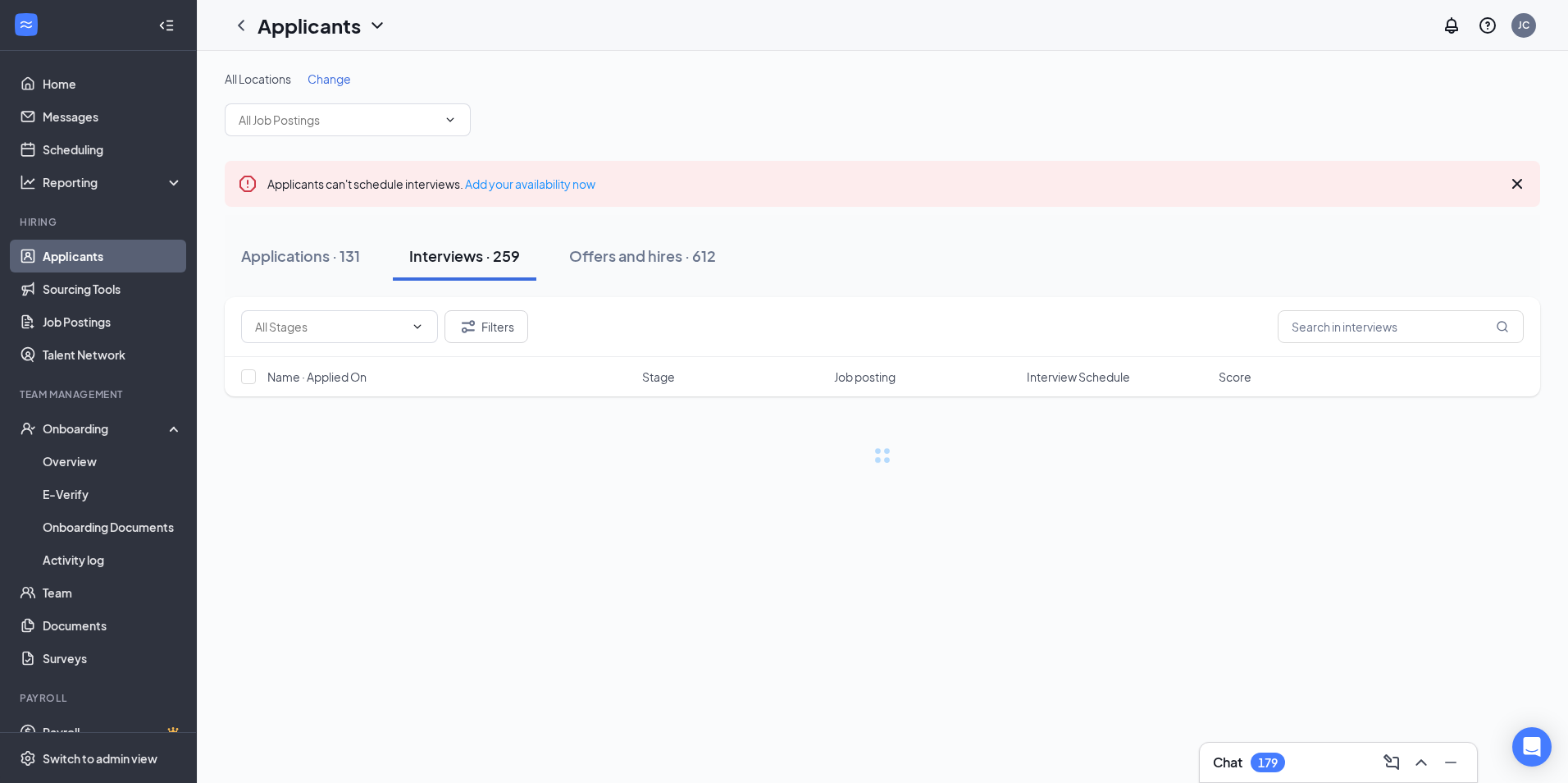
click at [340, 83] on span "Change" at bounding box center [328, 79] width 43 height 15
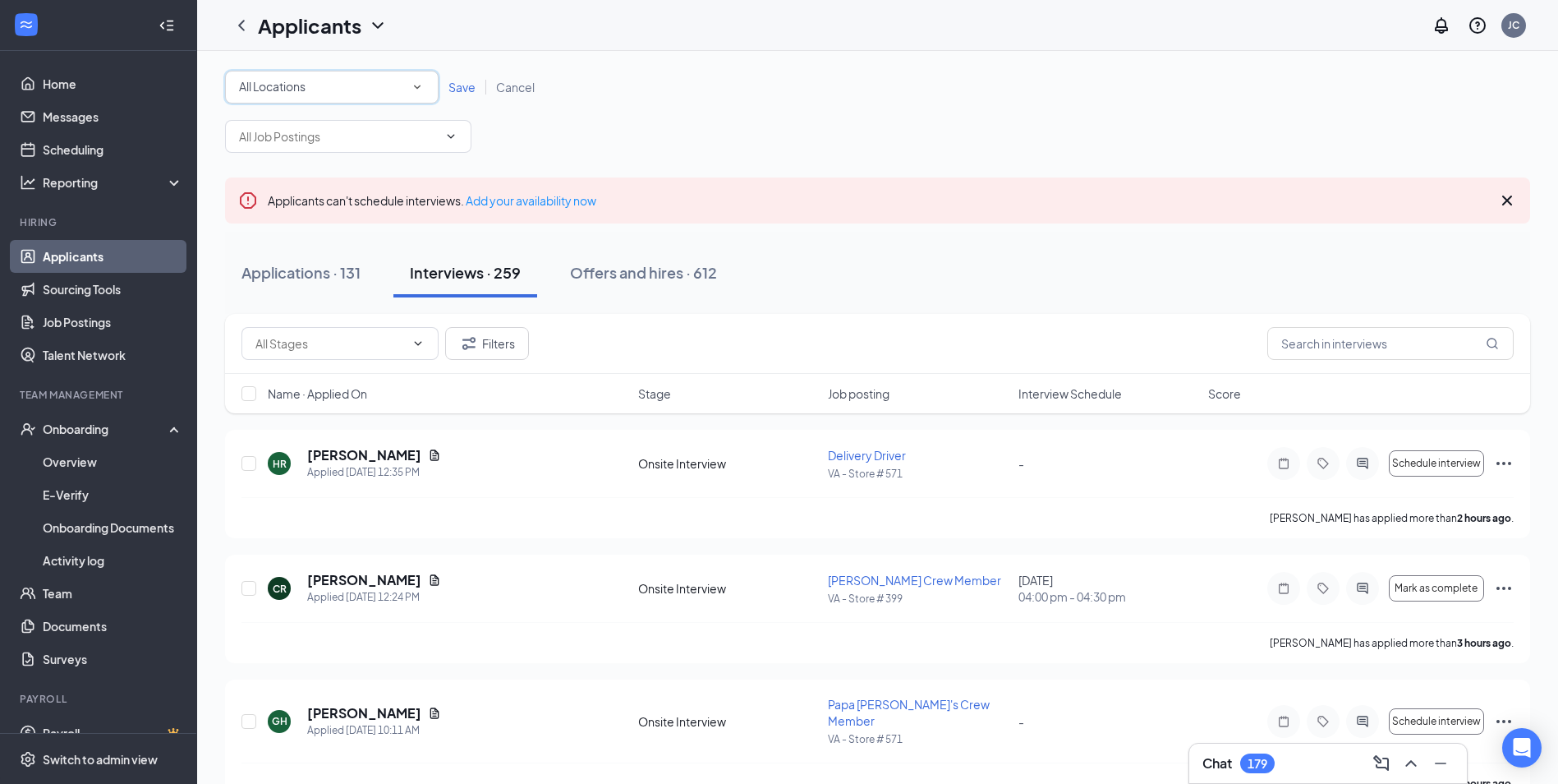
click at [328, 97] on div "All Locations All Locations" at bounding box center [332, 86] width 213 height 32
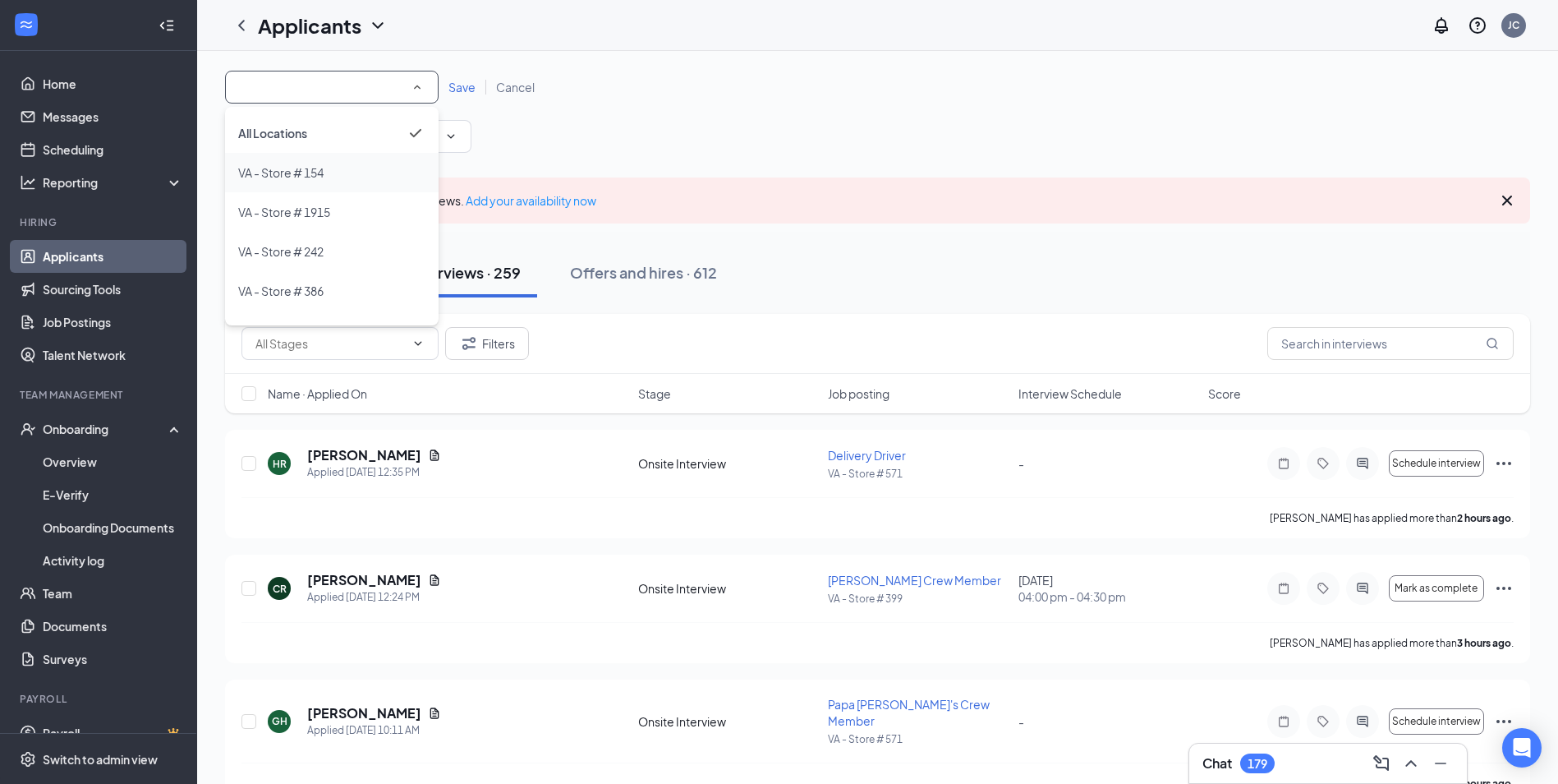
click at [299, 171] on span "VA - Store # 154" at bounding box center [281, 172] width 85 height 15
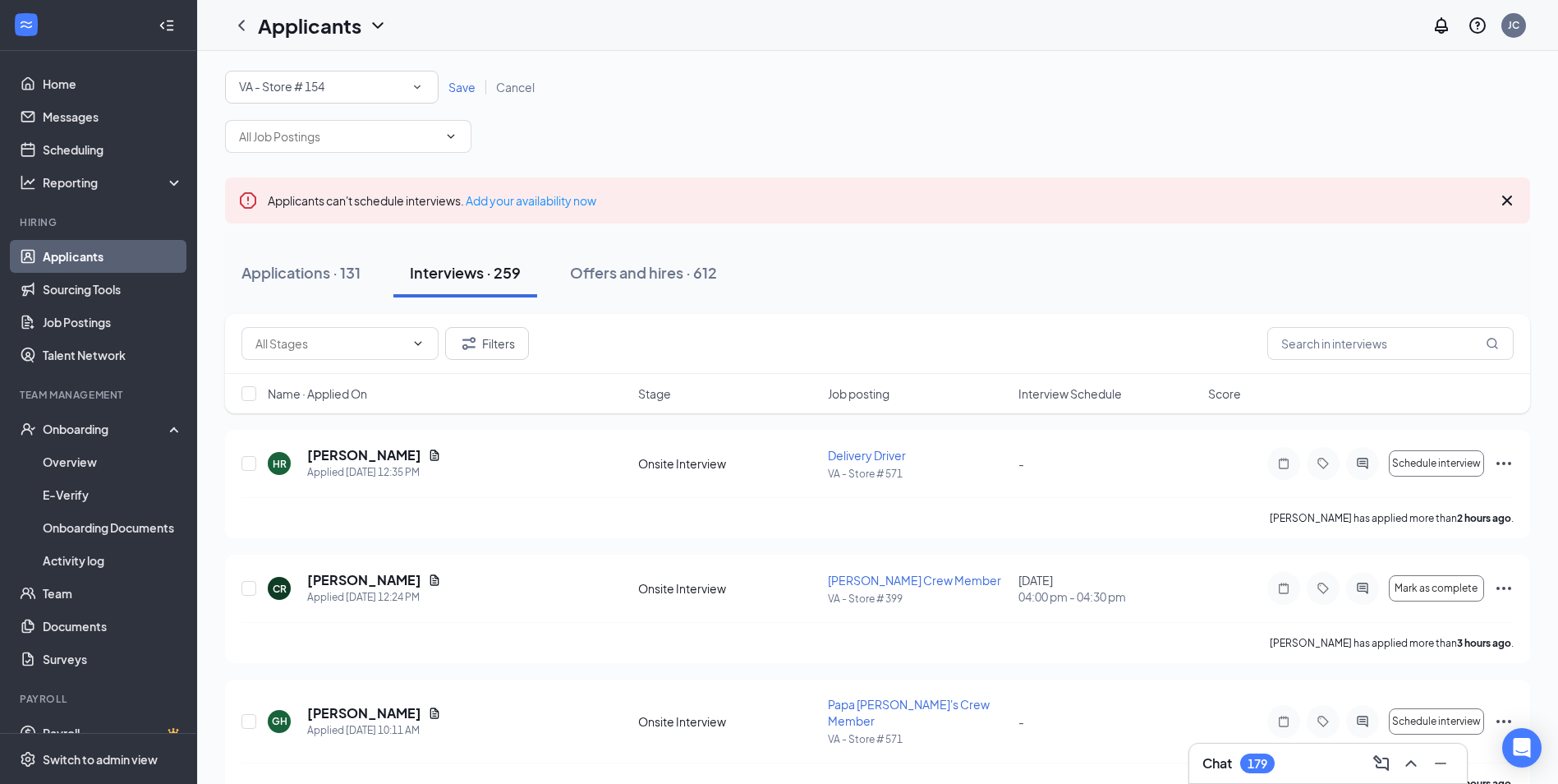
click at [461, 91] on span "Save" at bounding box center [462, 87] width 27 height 15
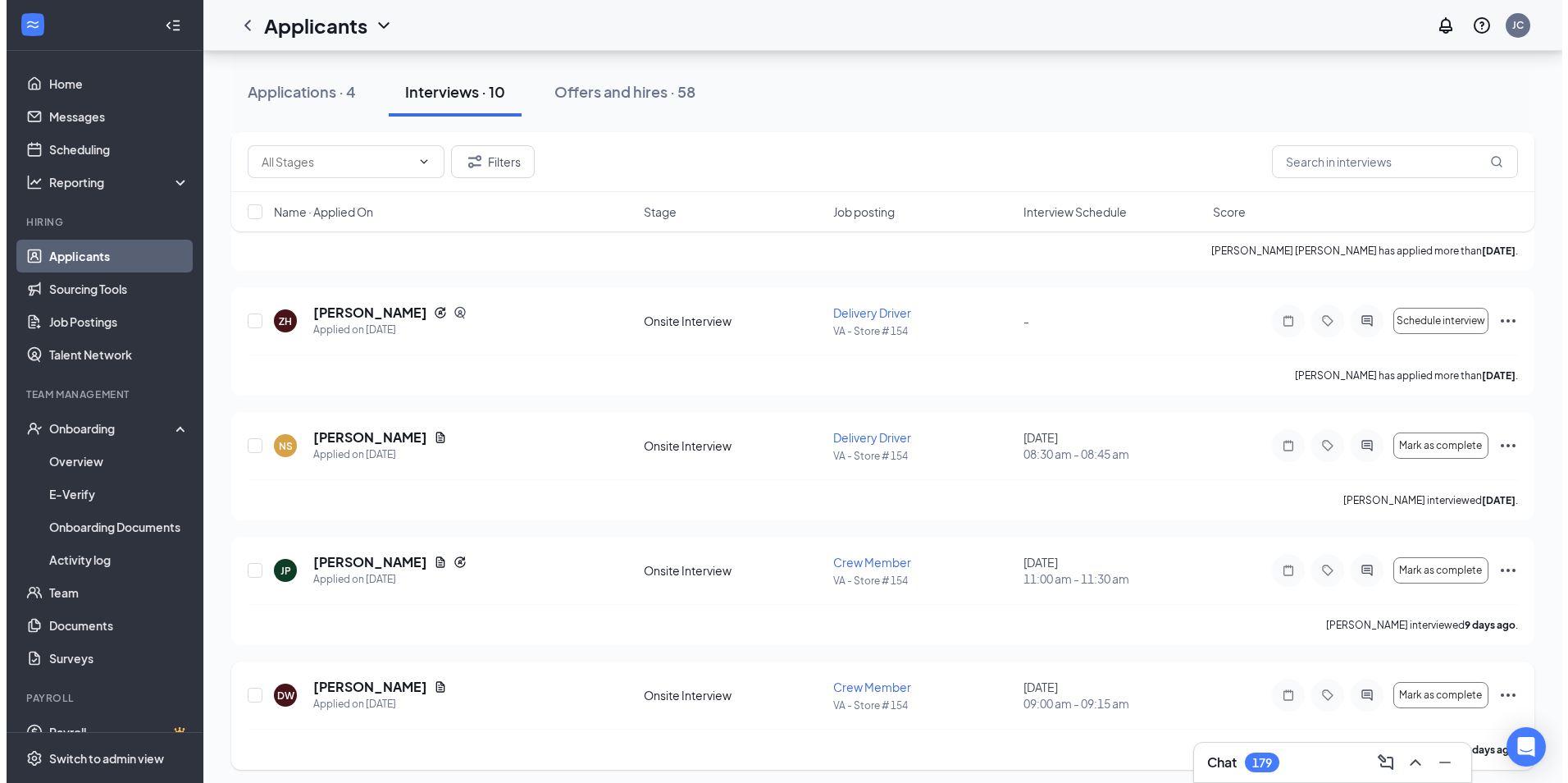
scroll to position [880, 0]
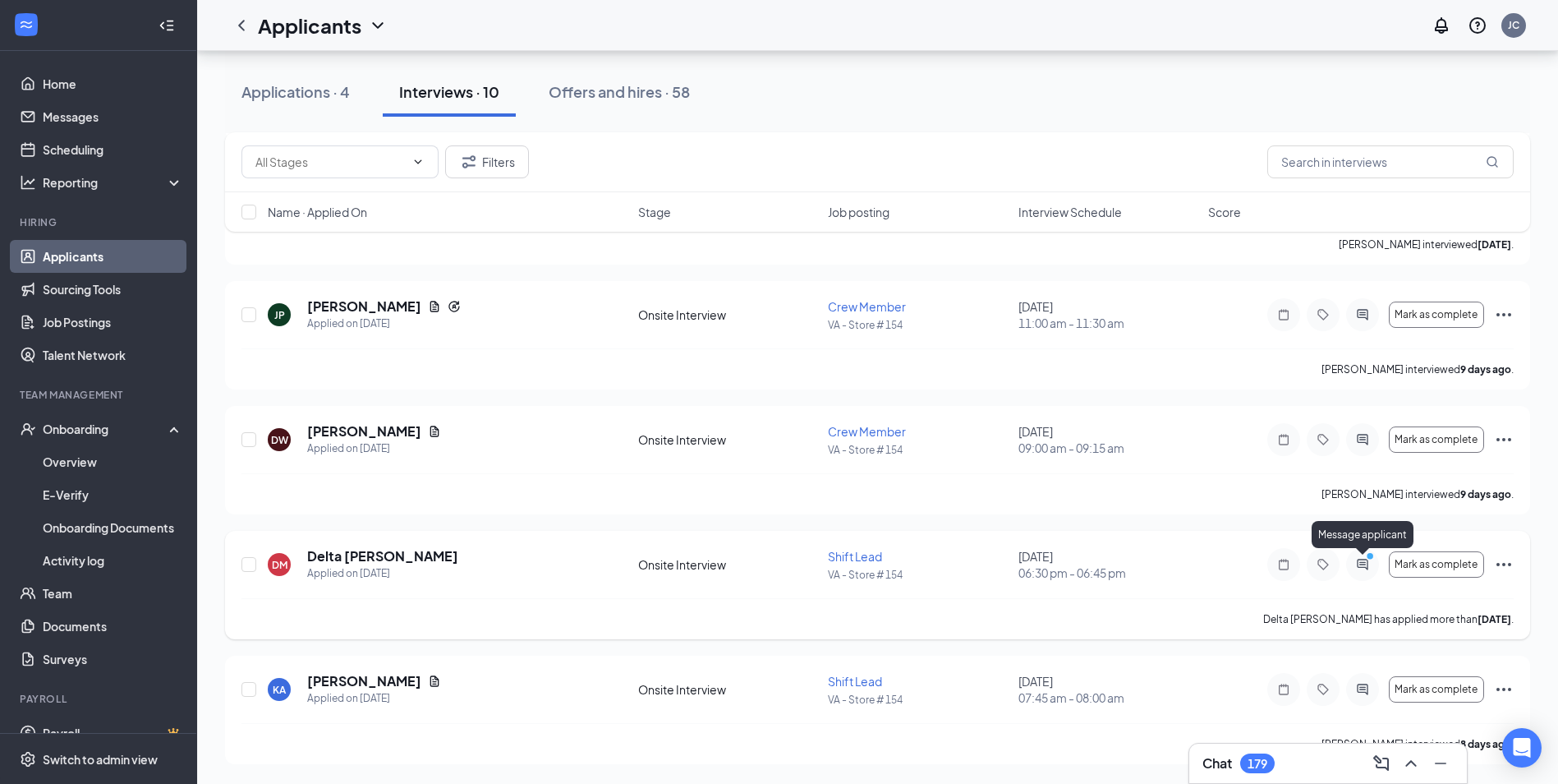
click at [1358, 565] on icon "ActiveChat" at bounding box center [1362, 564] width 11 height 11
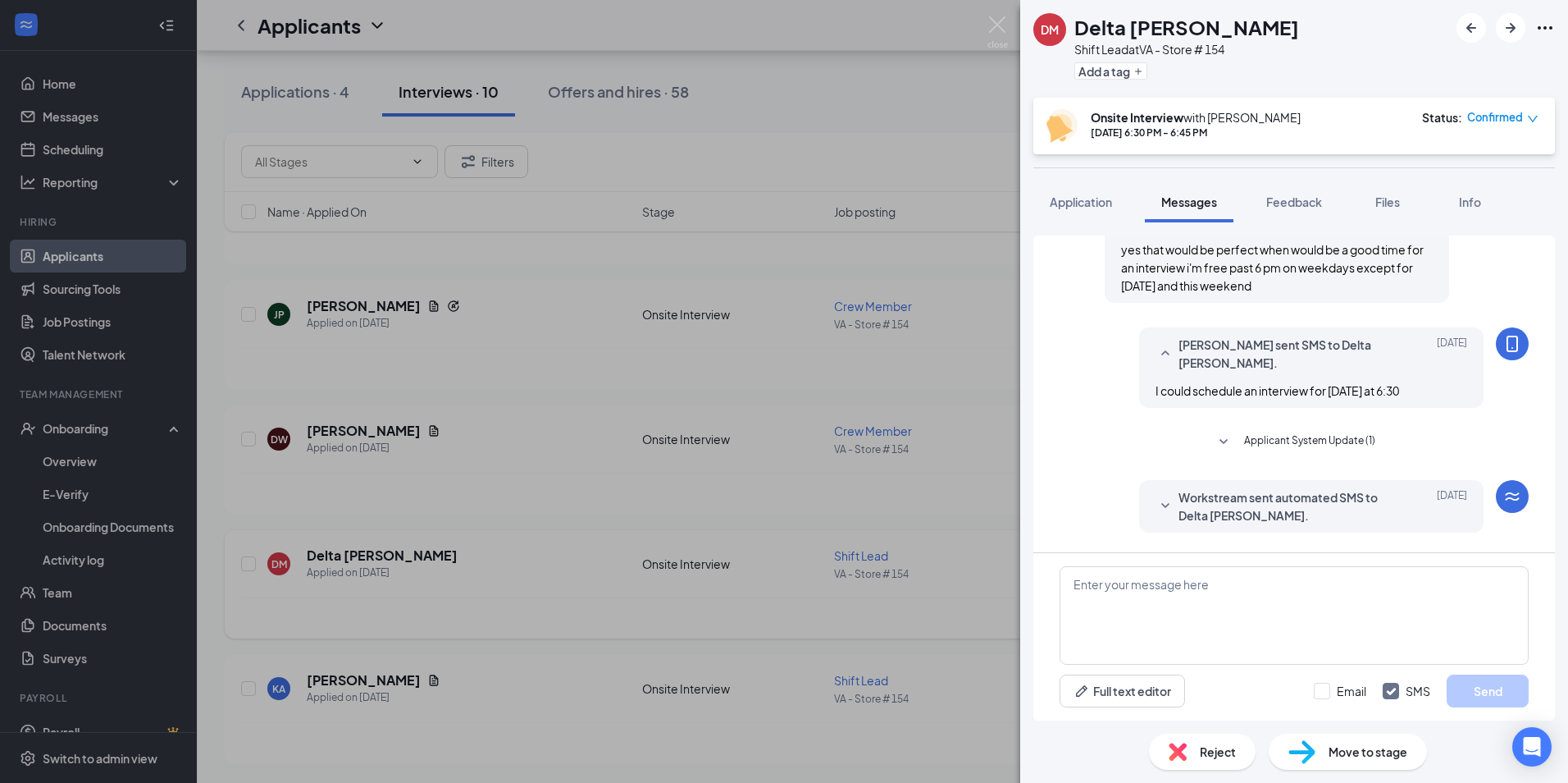
scroll to position [516, 0]
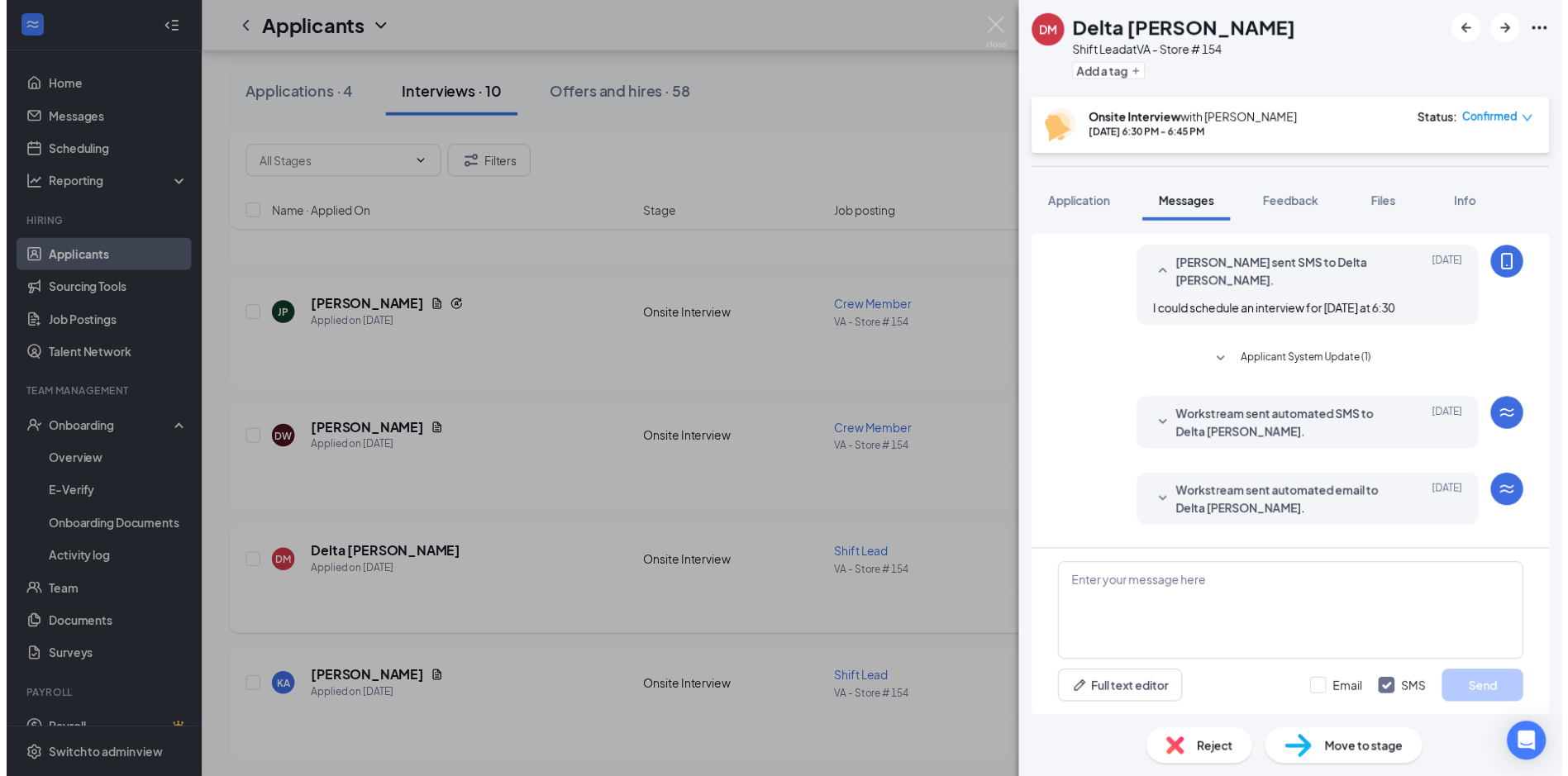
scroll to position [685, 0]
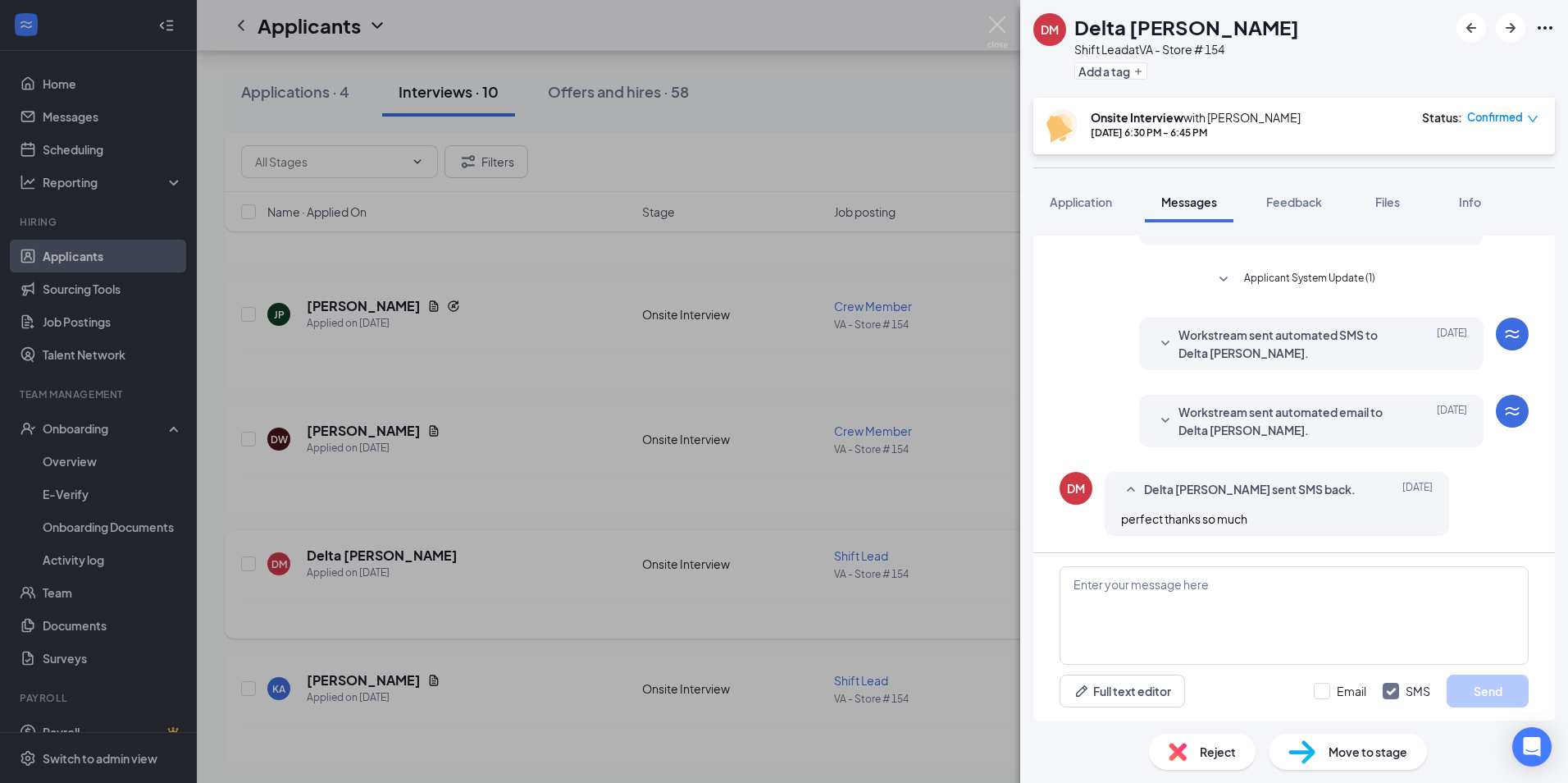
click at [631, 603] on div "DM Delta [PERSON_NAME] Shift Lead at VA - Store # 154 Add a tag Onsite Intervie…" at bounding box center [784, 392] width 1568 height 783
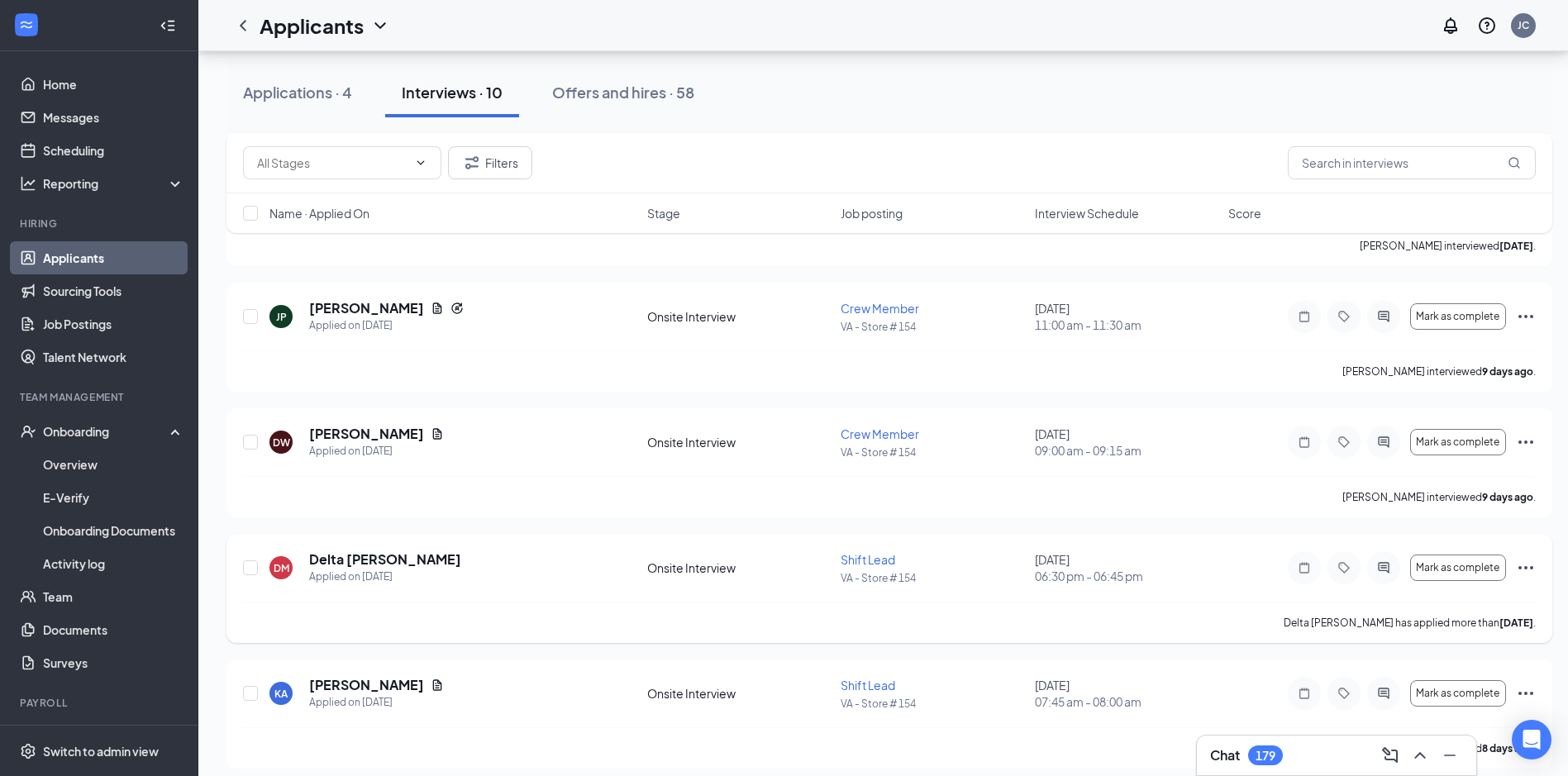
click at [1519, 563] on icon "Ellipses" at bounding box center [1525, 567] width 20 height 20
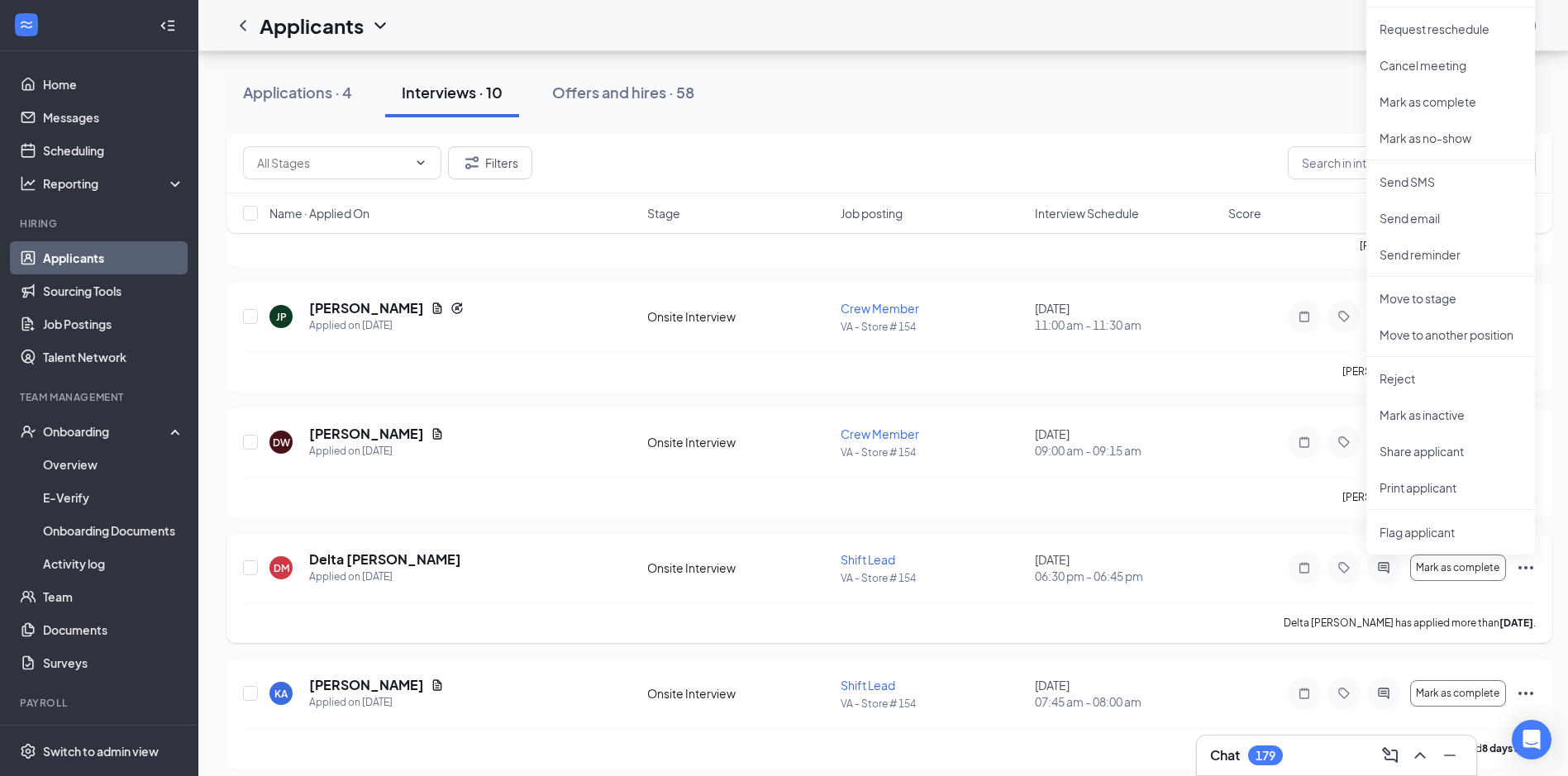
click at [395, 597] on div "DM Delta [PERSON_NAME] Applied on [DATE] Onsite Interview Shift Lead VA - Store…" at bounding box center [890, 575] width 1293 height 51
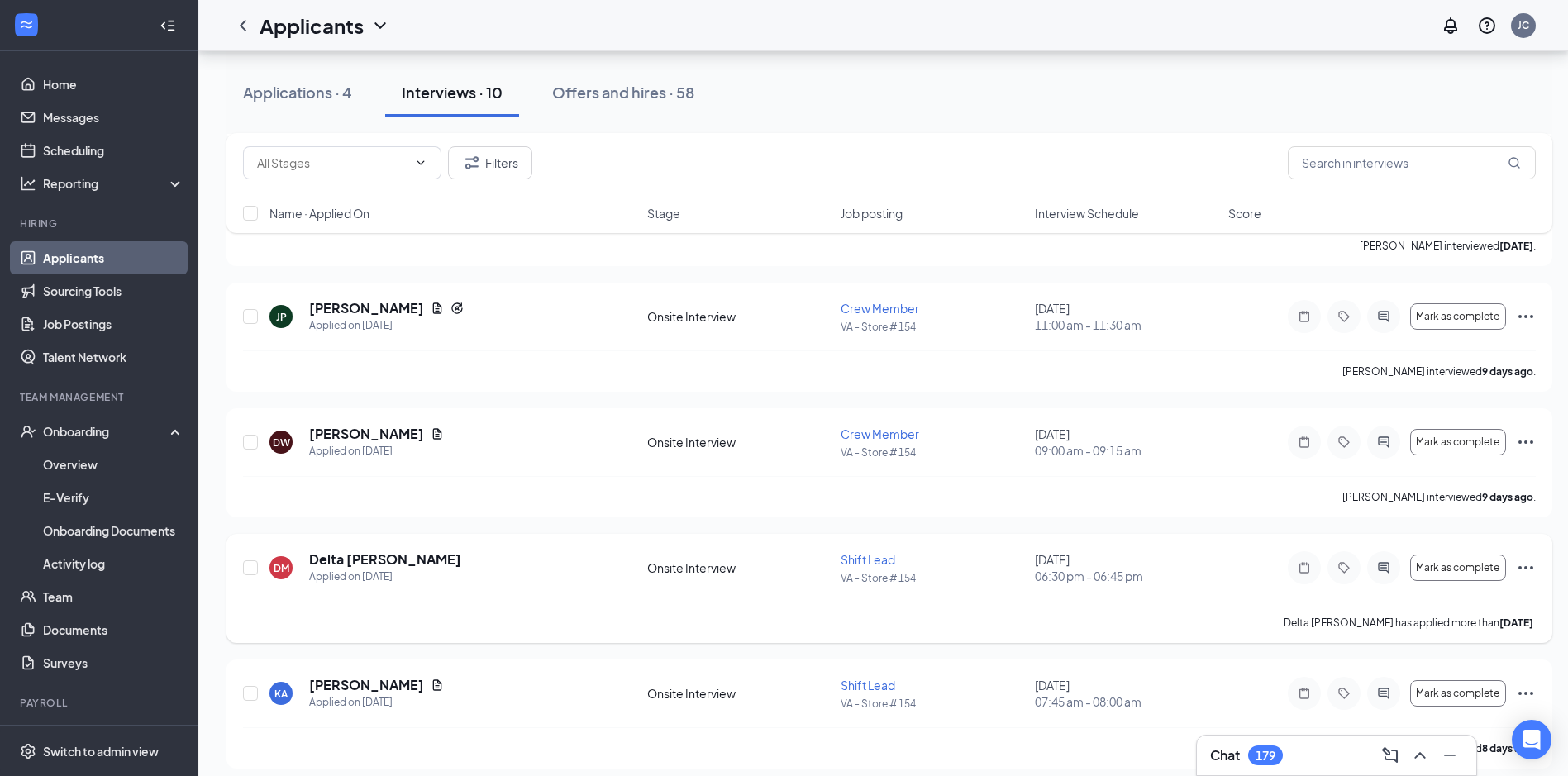
click at [1528, 566] on icon "Ellipses" at bounding box center [1525, 567] width 20 height 20
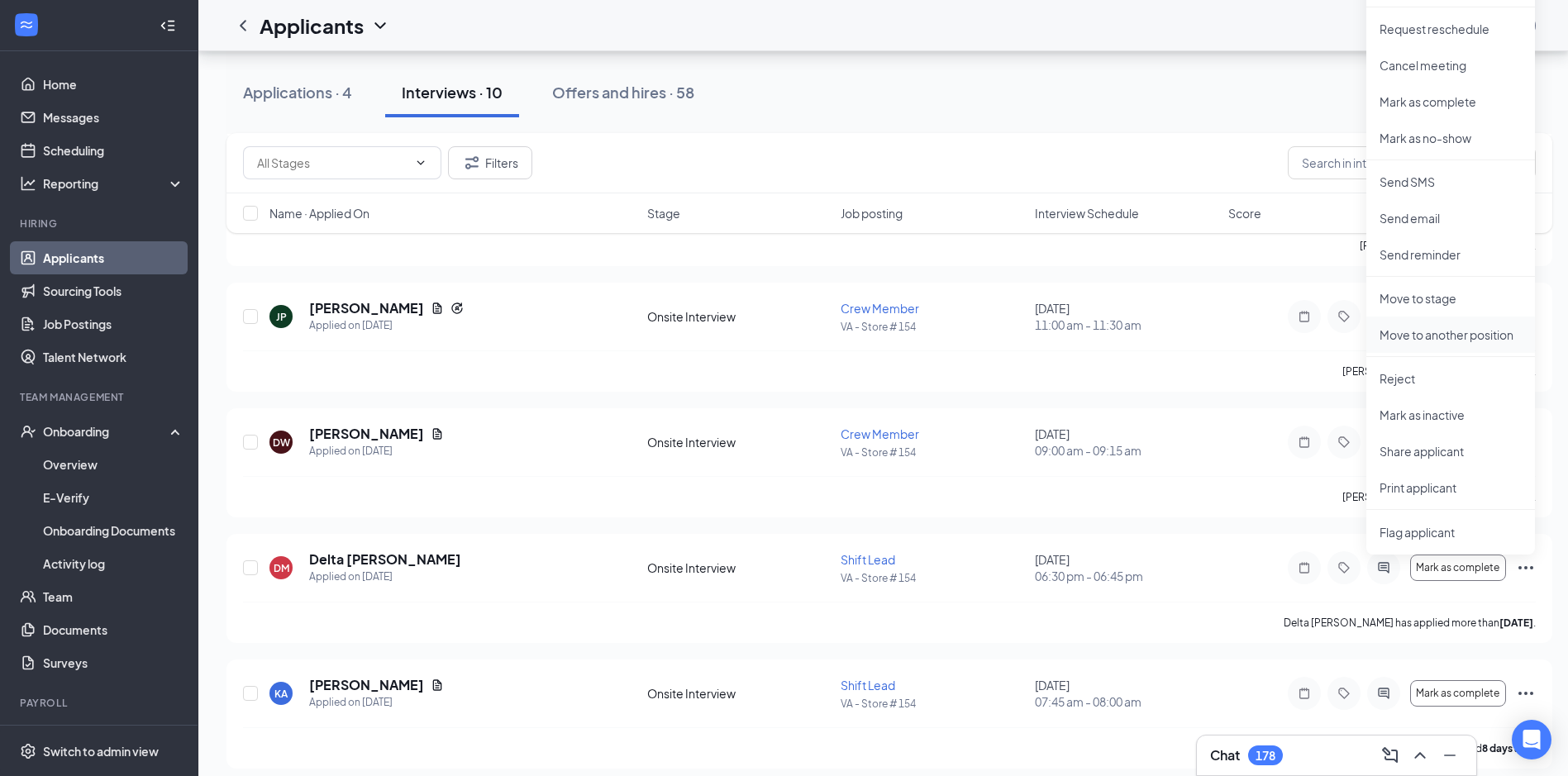
click at [1424, 332] on p "Move to another position" at bounding box center [1450, 335] width 142 height 17
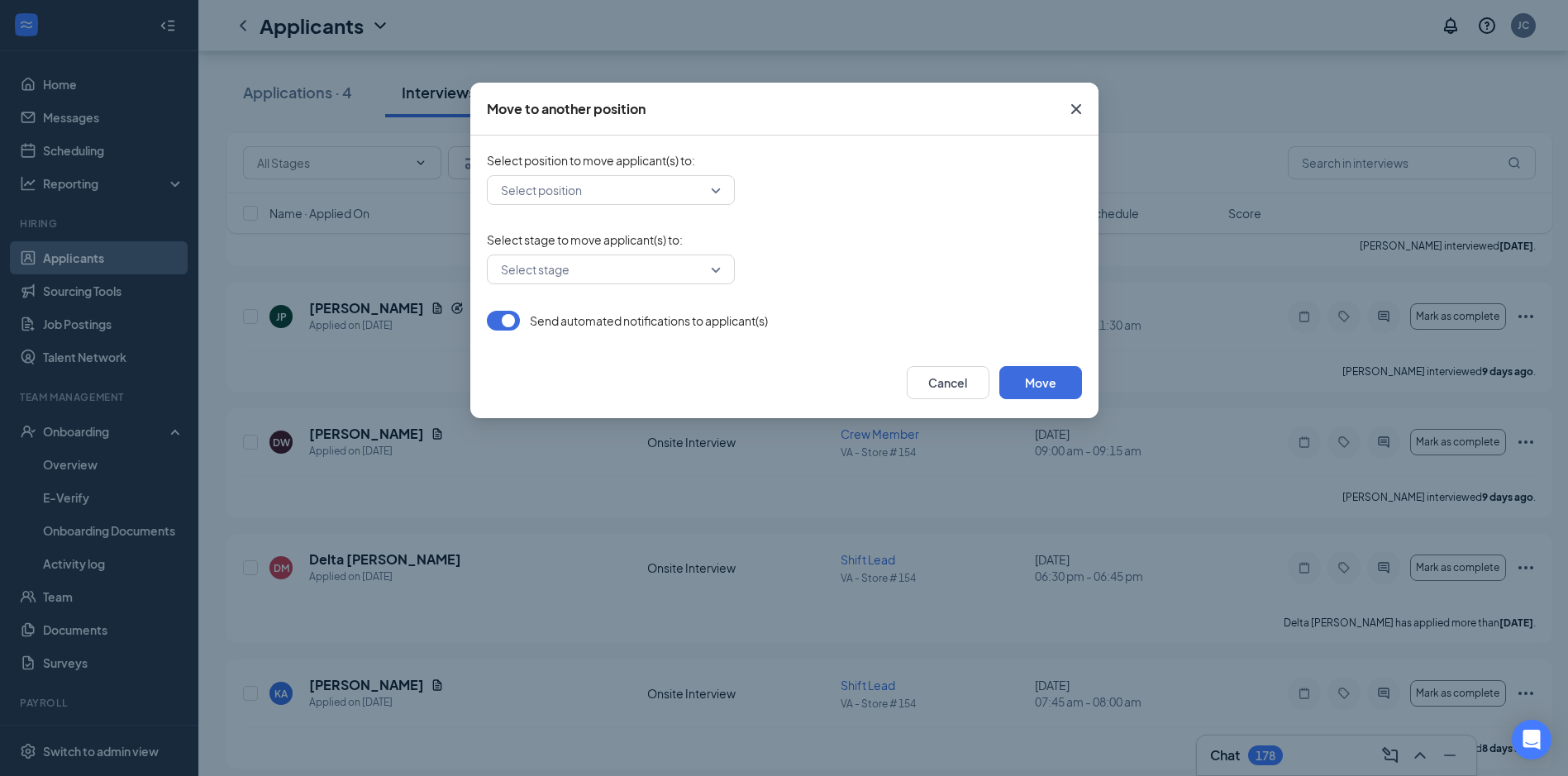
click at [607, 191] on input "search" at bounding box center [605, 190] width 216 height 28
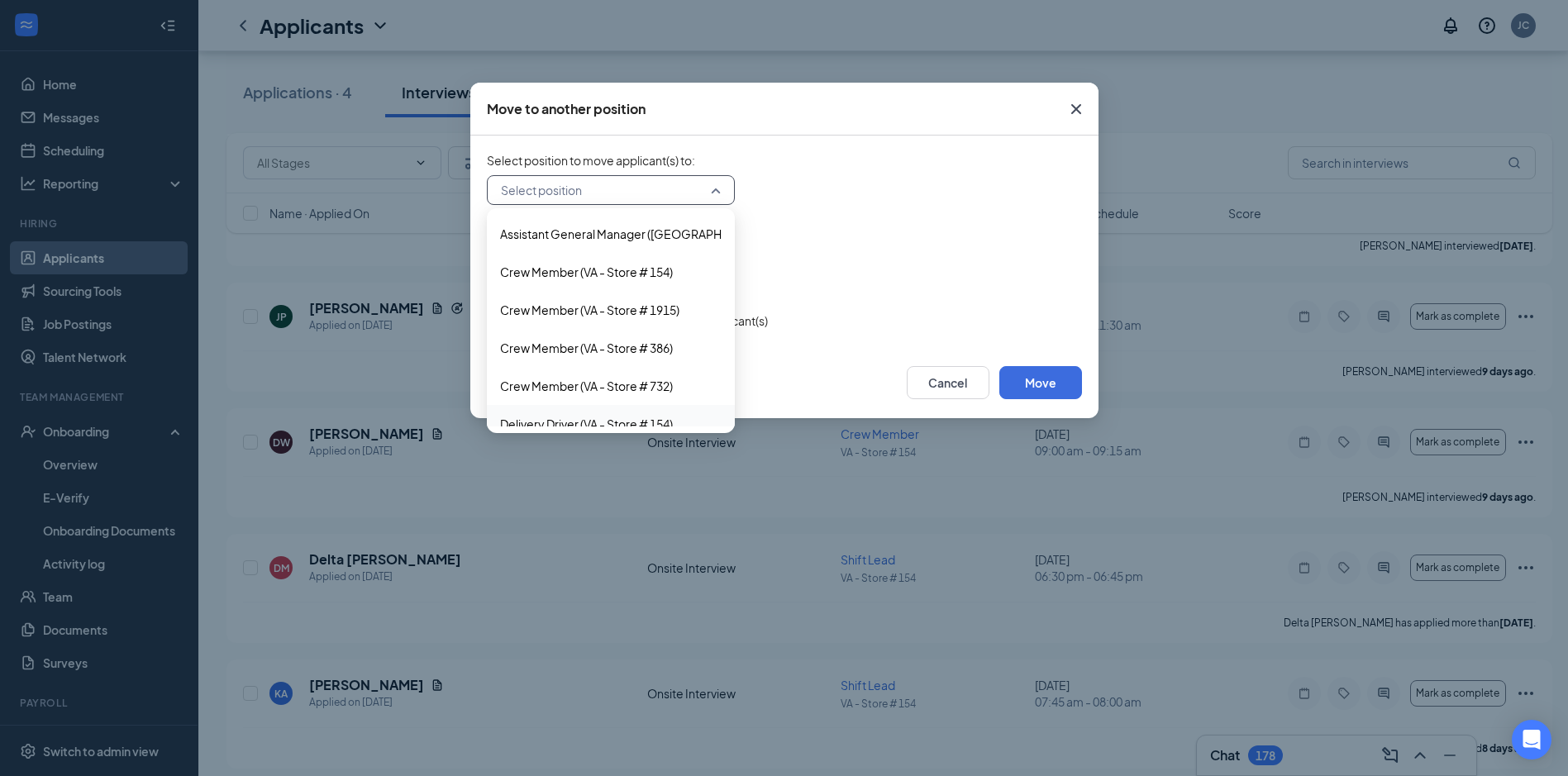
scroll to position [331, 0]
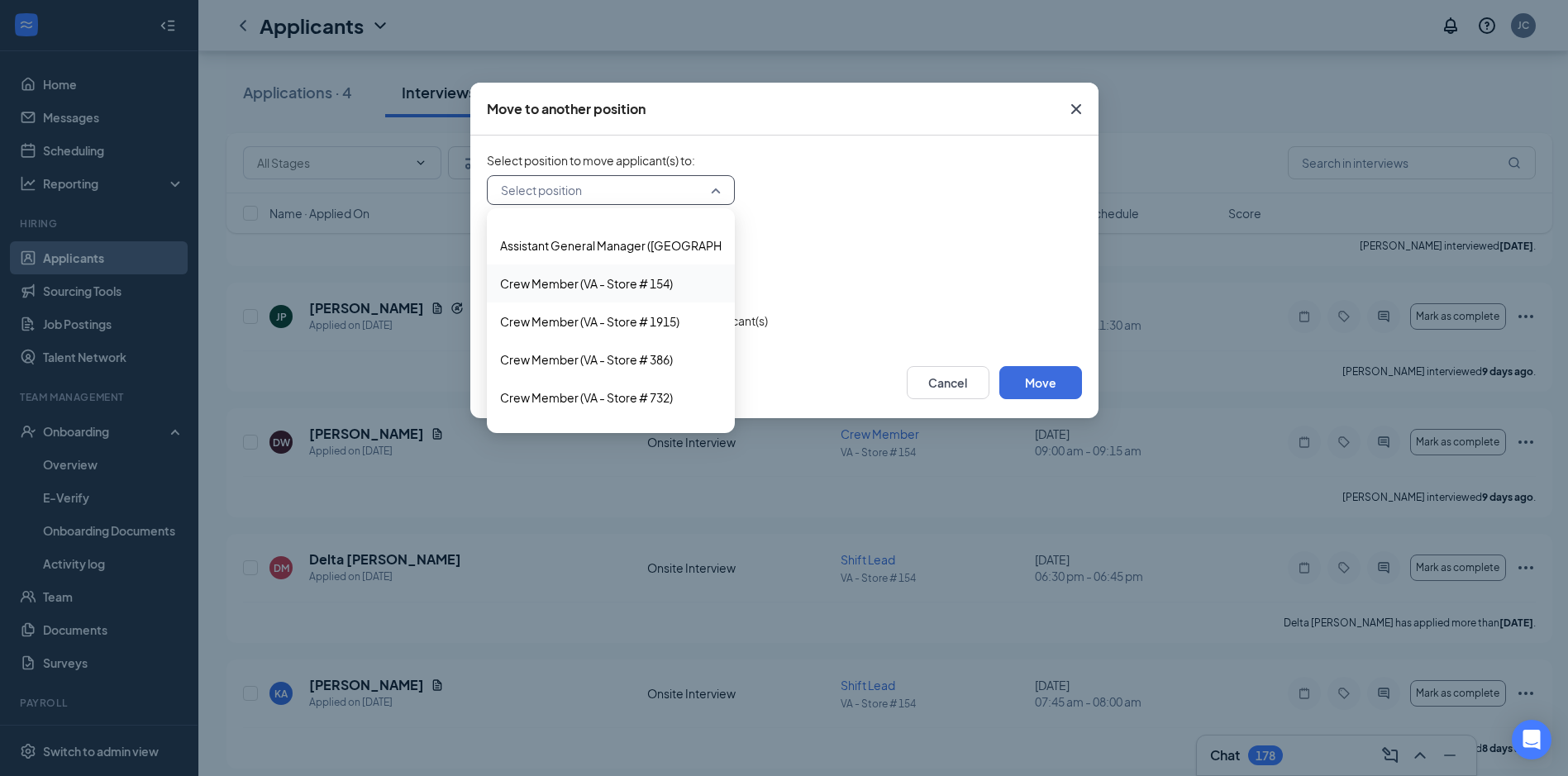
click at [701, 282] on span "Crew Member (VA - Store # 154)" at bounding box center [611, 283] width 222 height 18
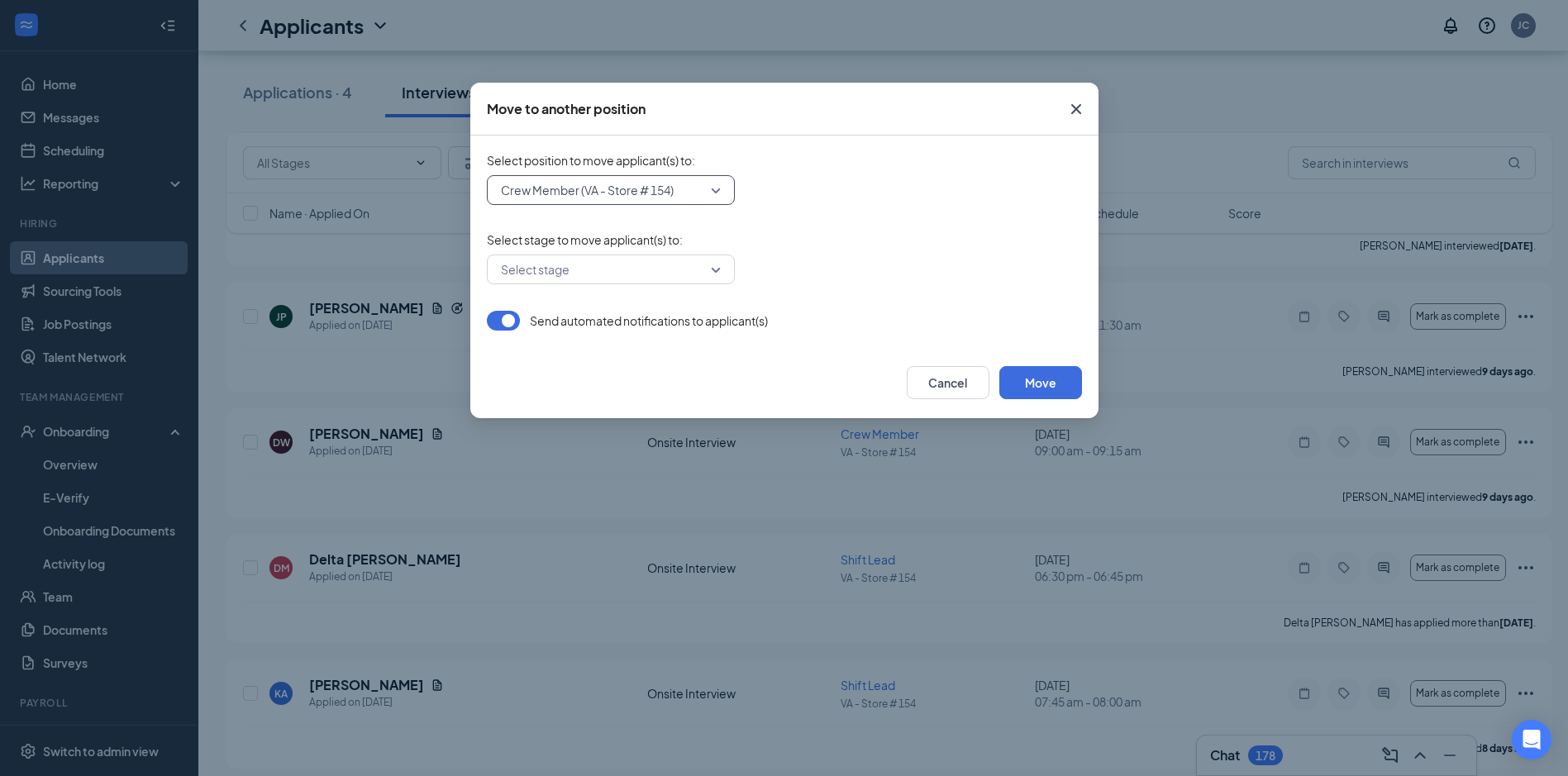
click at [631, 274] on input "search" at bounding box center [605, 270] width 216 height 28
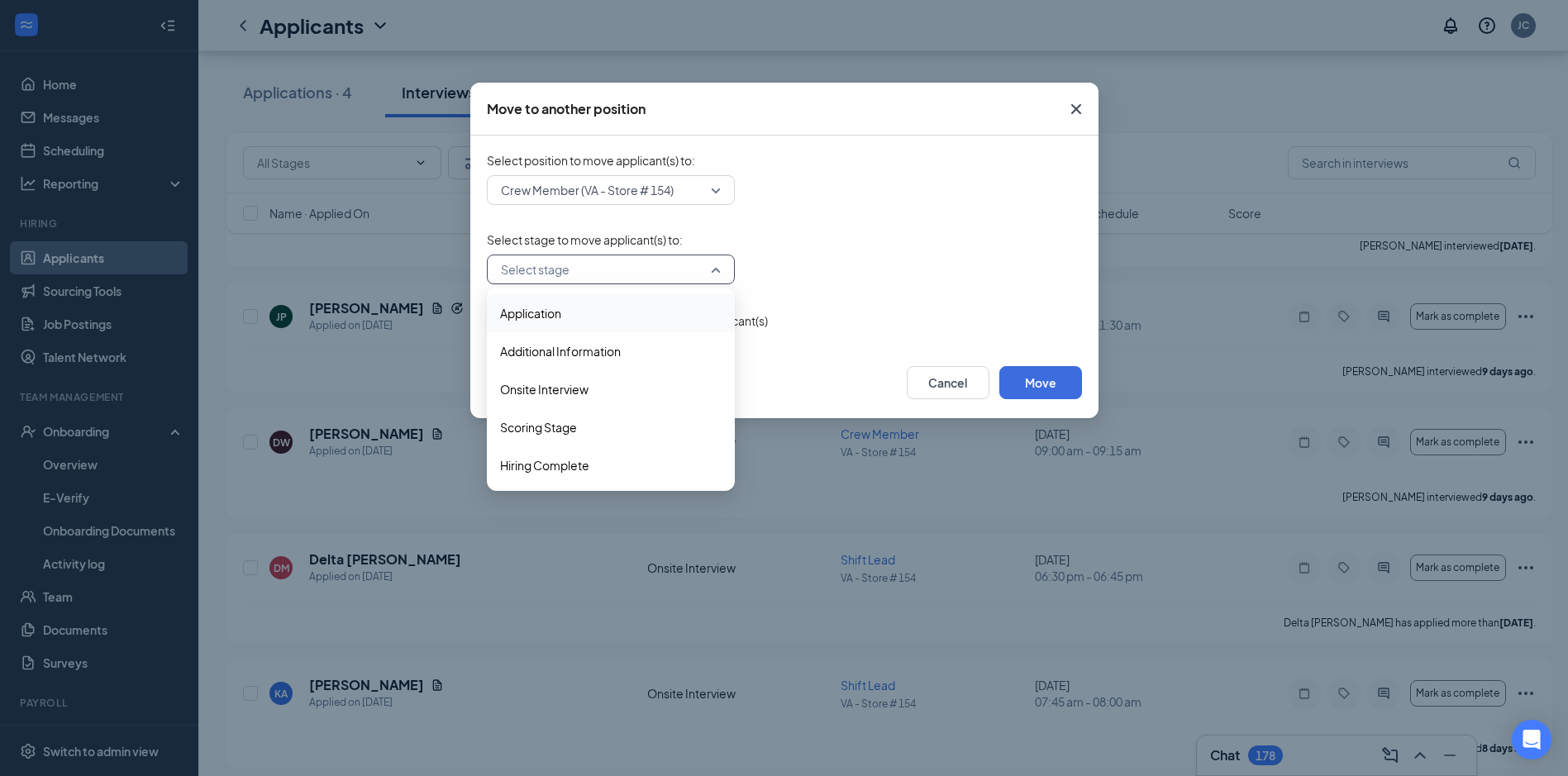
click at [546, 317] on span "Application" at bounding box center [531, 312] width 62 height 18
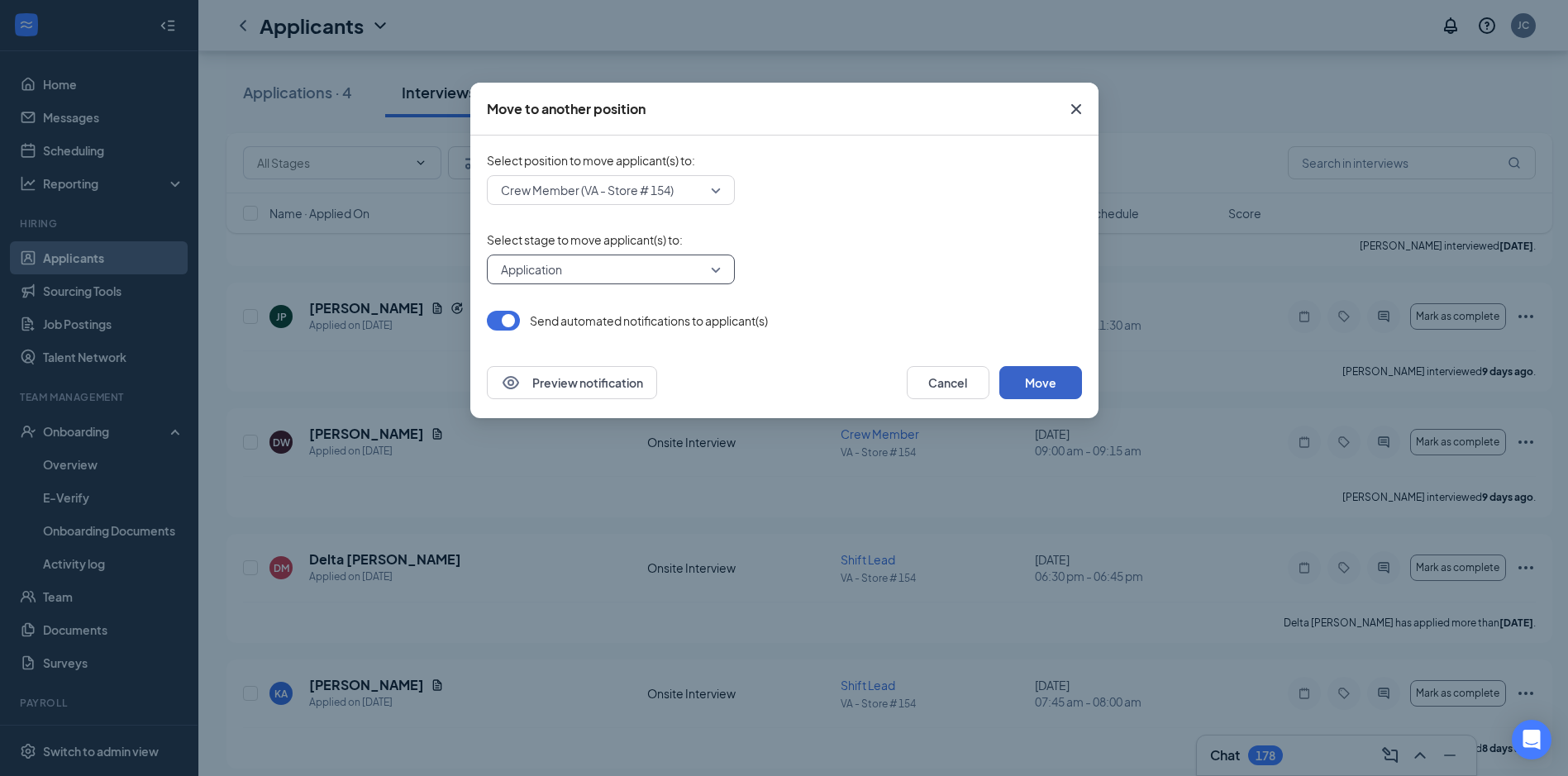
click at [1013, 397] on button "Move" at bounding box center [1041, 382] width 83 height 33
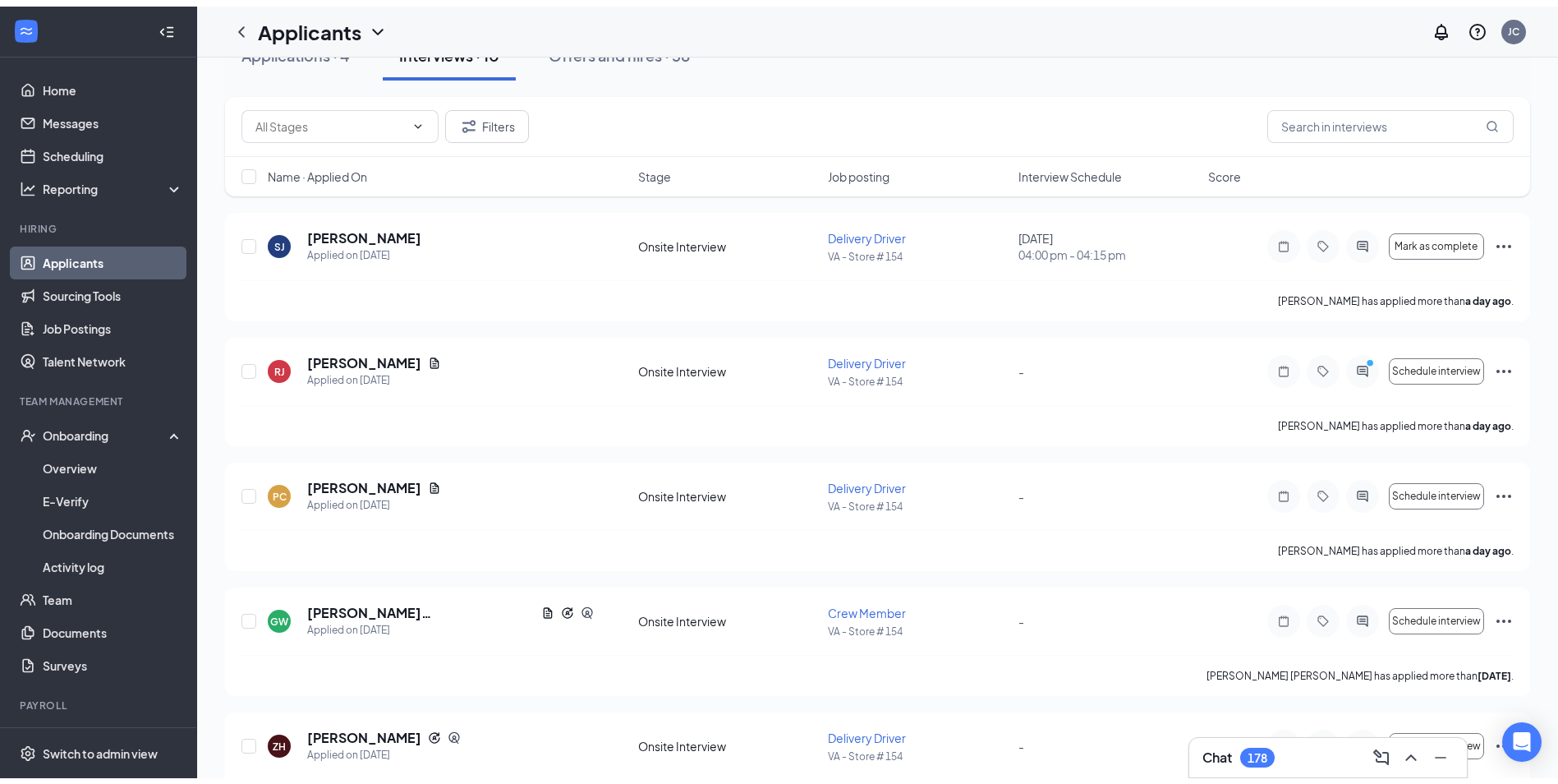
scroll to position [0, 0]
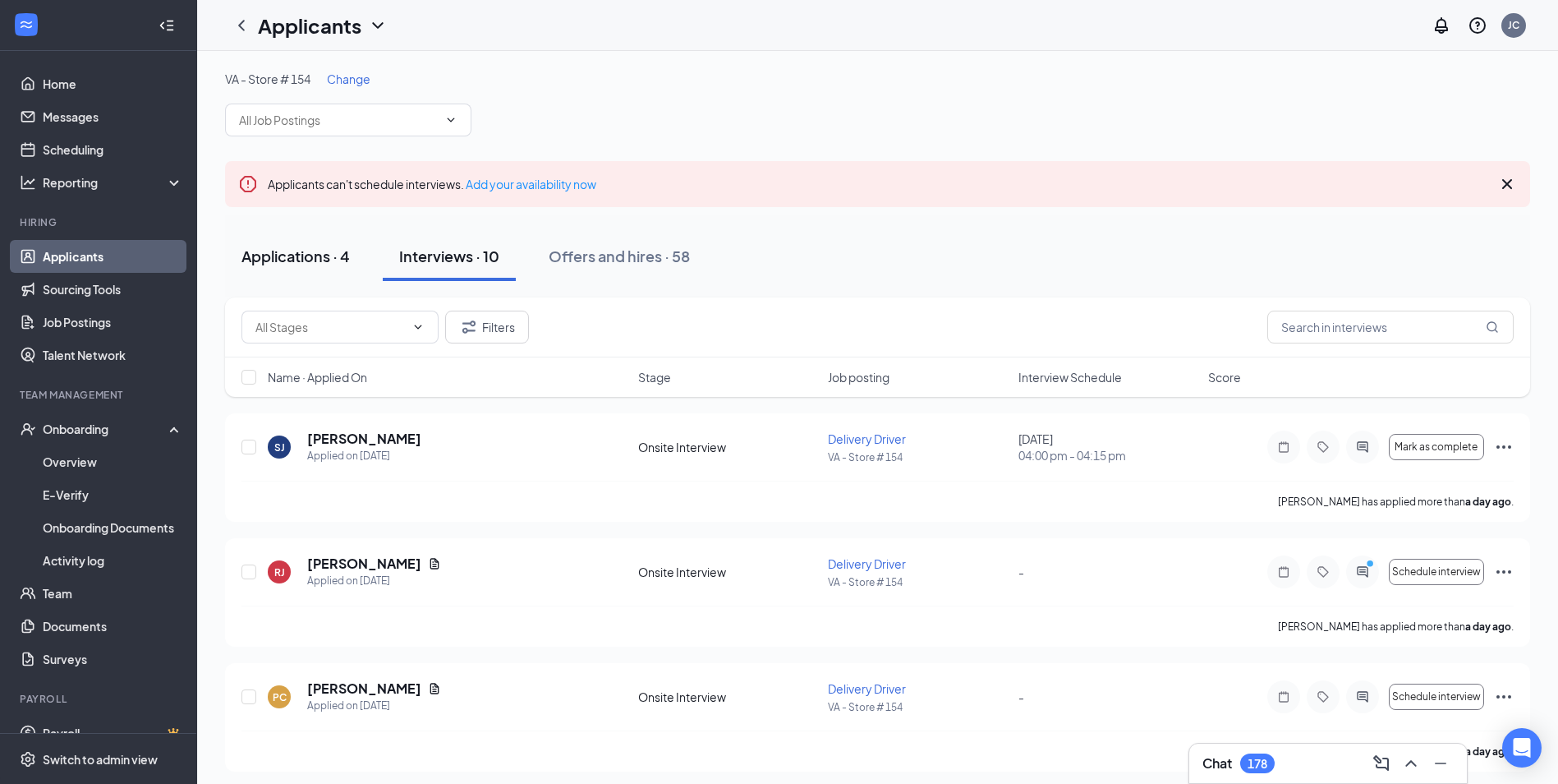
click at [354, 238] on button "Applications · 4" at bounding box center [296, 256] width 141 height 49
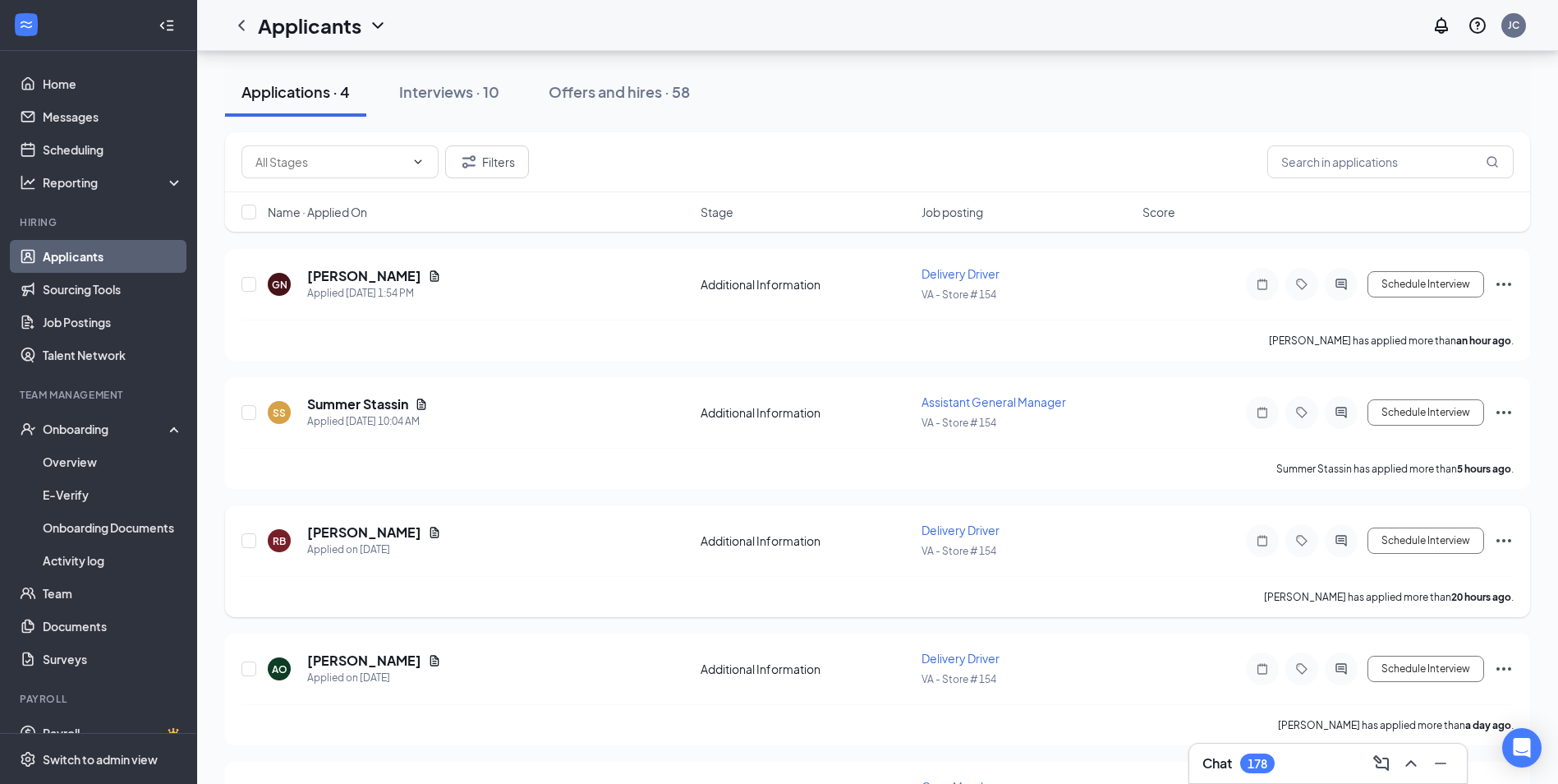
scroll to position [273, 0]
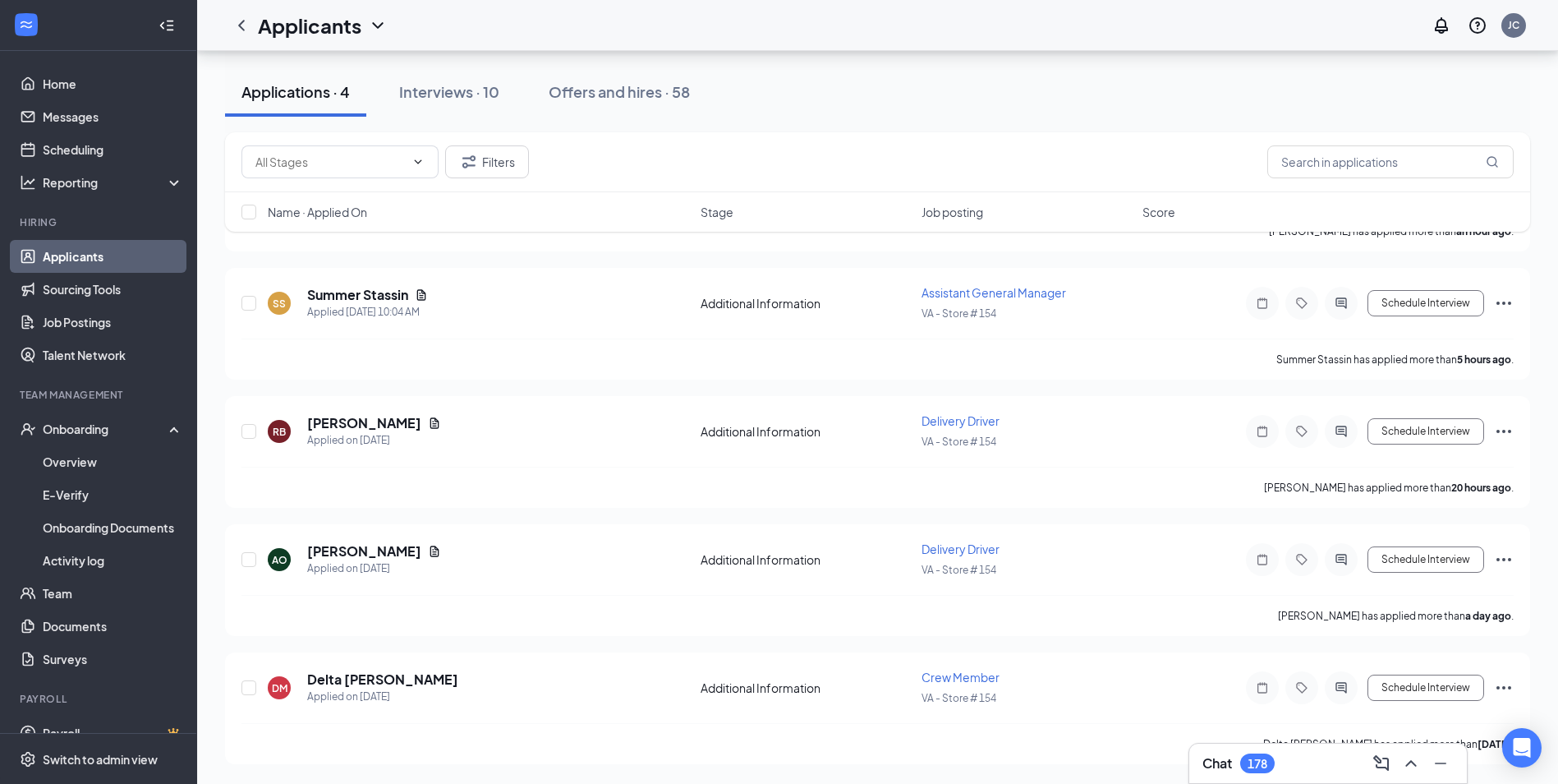
click at [1326, 749] on div "Chat 178" at bounding box center [1328, 763] width 278 height 40
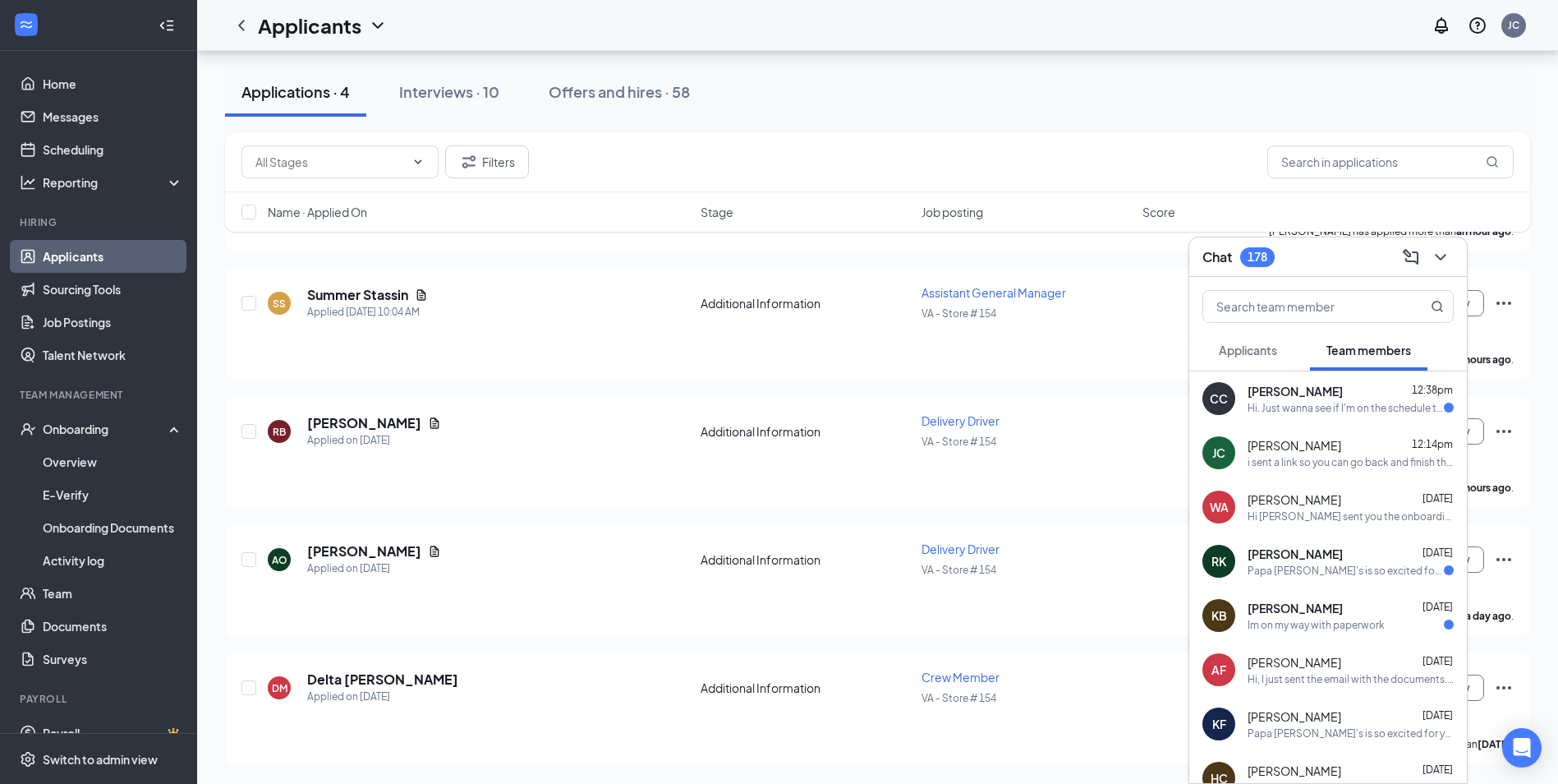
click at [1243, 359] on button "Applicants" at bounding box center [1248, 349] width 91 height 41
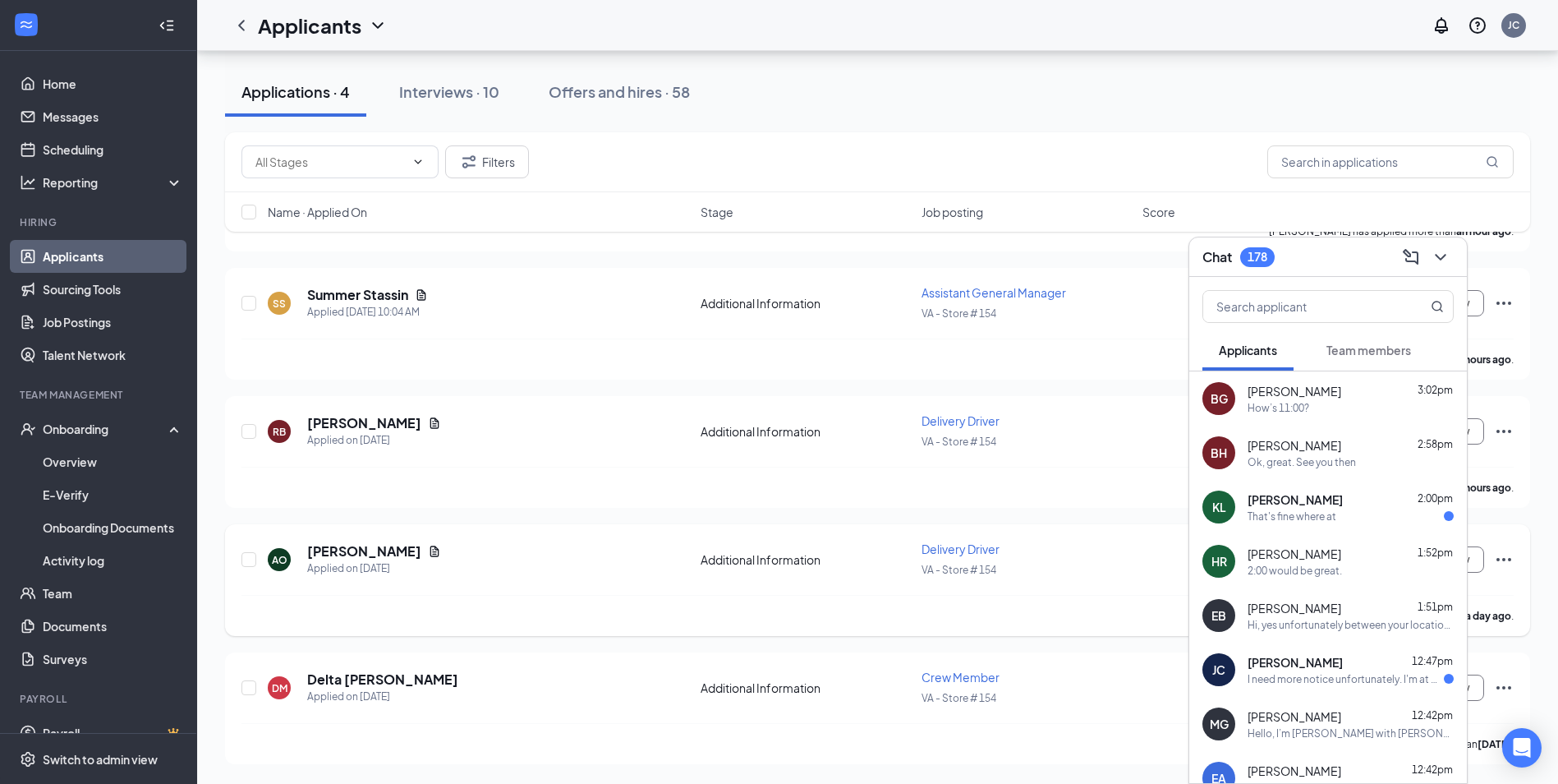
click at [652, 625] on div "[PERSON_NAME] has applied more than a day ago ." at bounding box center [878, 615] width 1273 height 41
click at [1429, 246] on div at bounding box center [1439, 257] width 30 height 26
click at [1446, 261] on icon "ChevronDown" at bounding box center [1440, 257] width 19 height 19
